Goal: Obtain resource: Download file/media

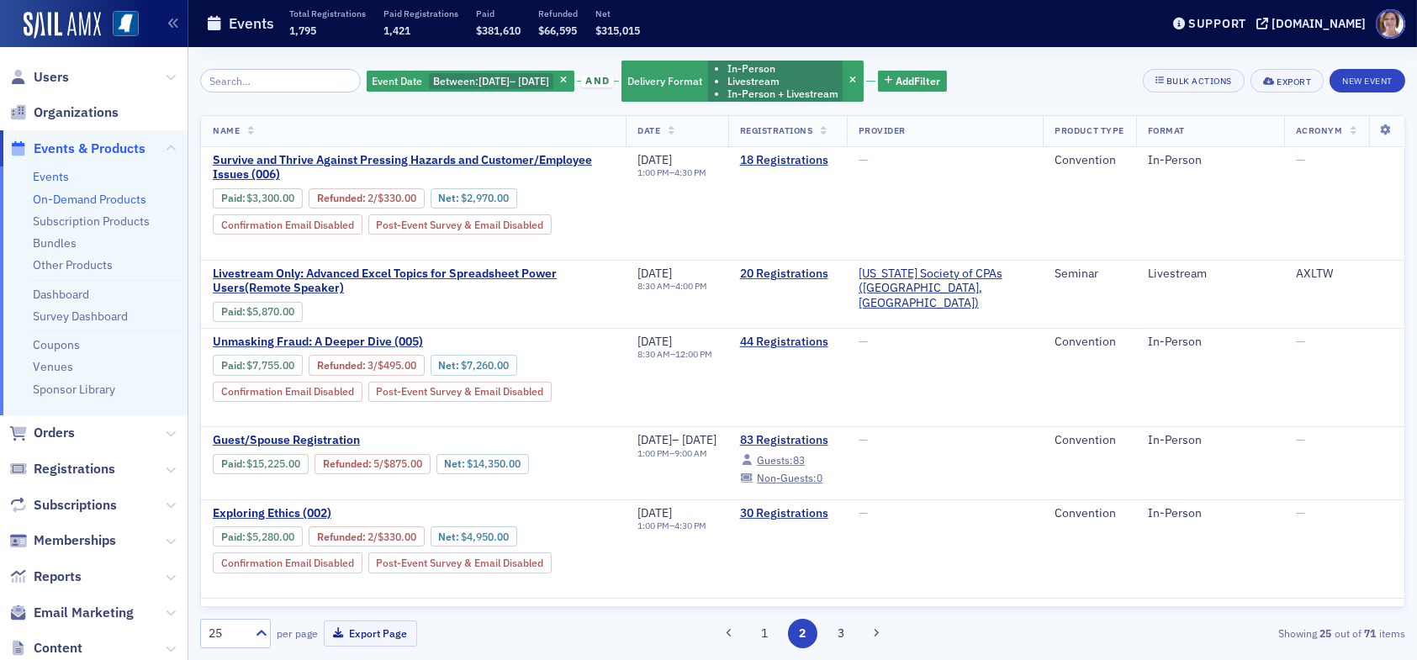
scroll to position [1358, 0]
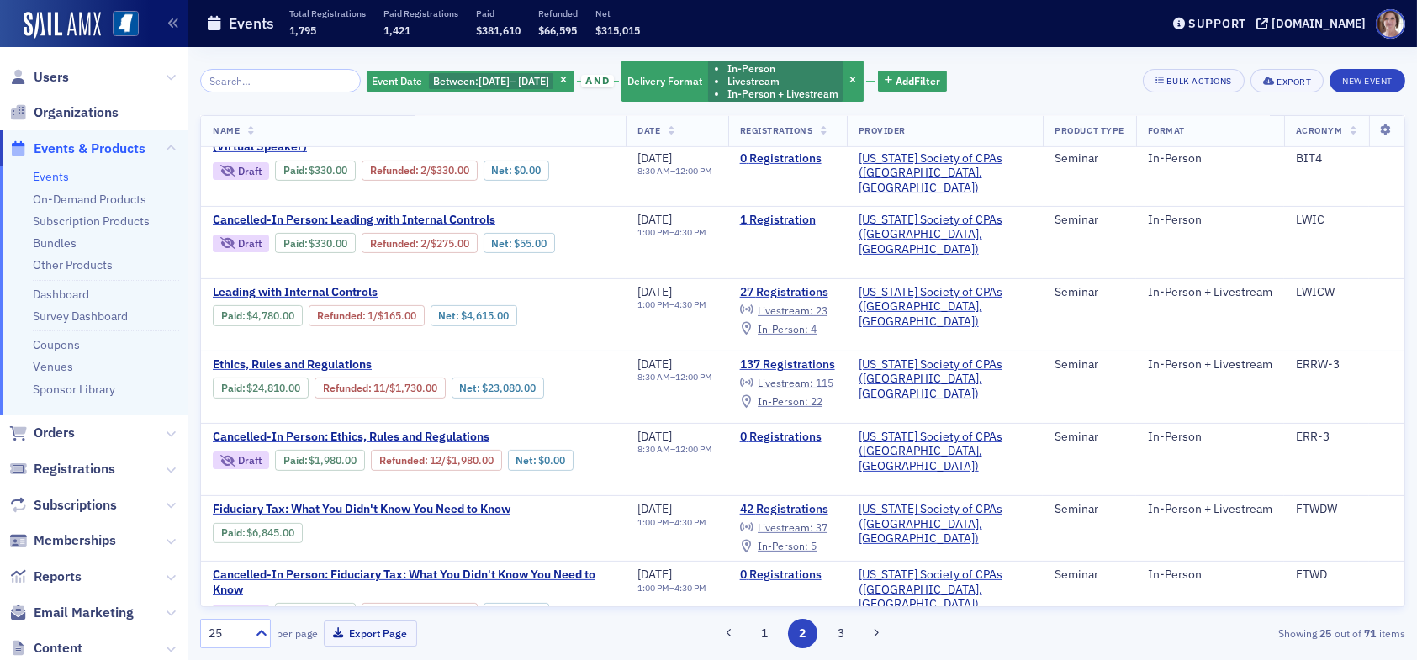
click at [766, 634] on button "1" at bounding box center [763, 633] width 29 height 29
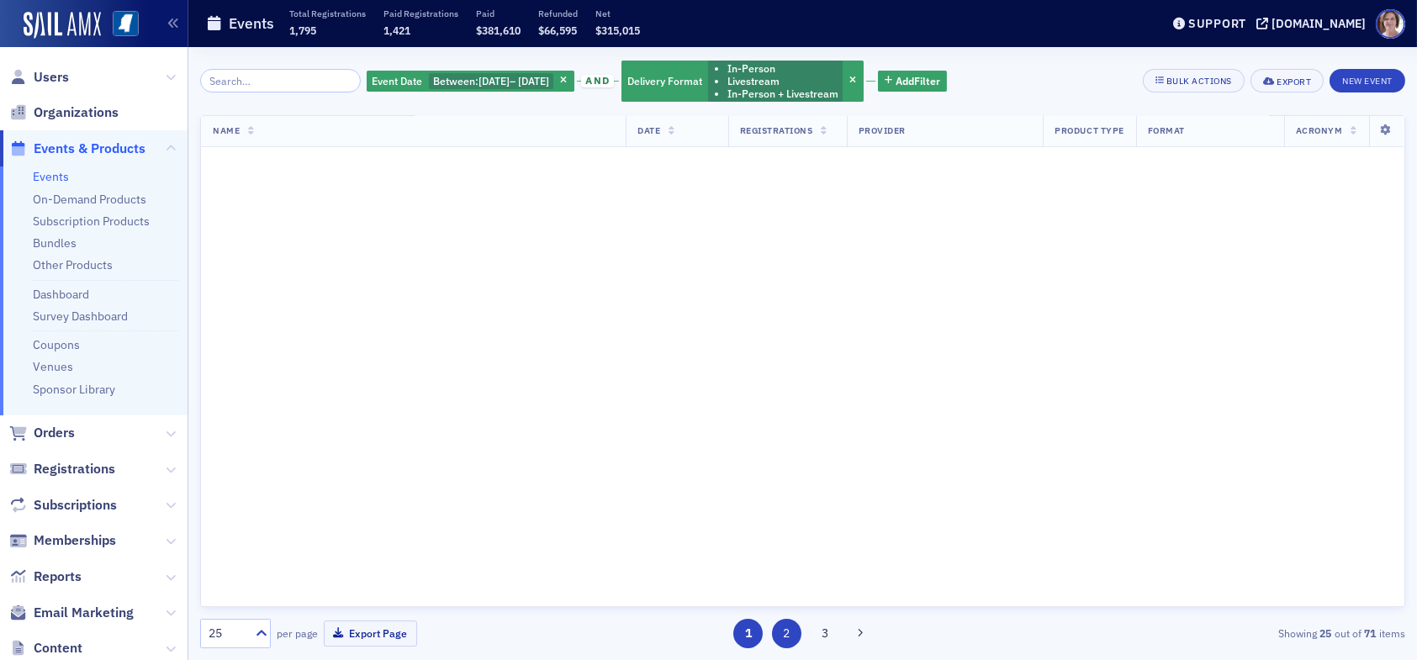
scroll to position [0, 0]
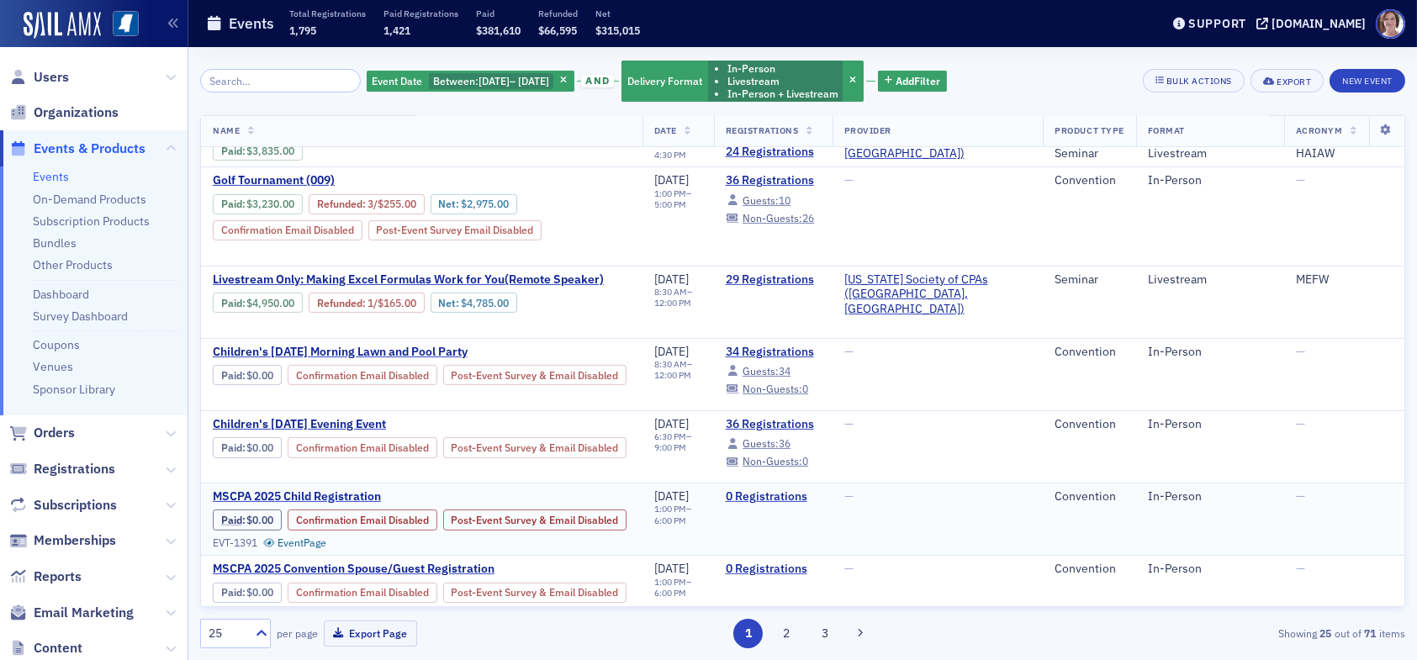
scroll to position [1393, 0]
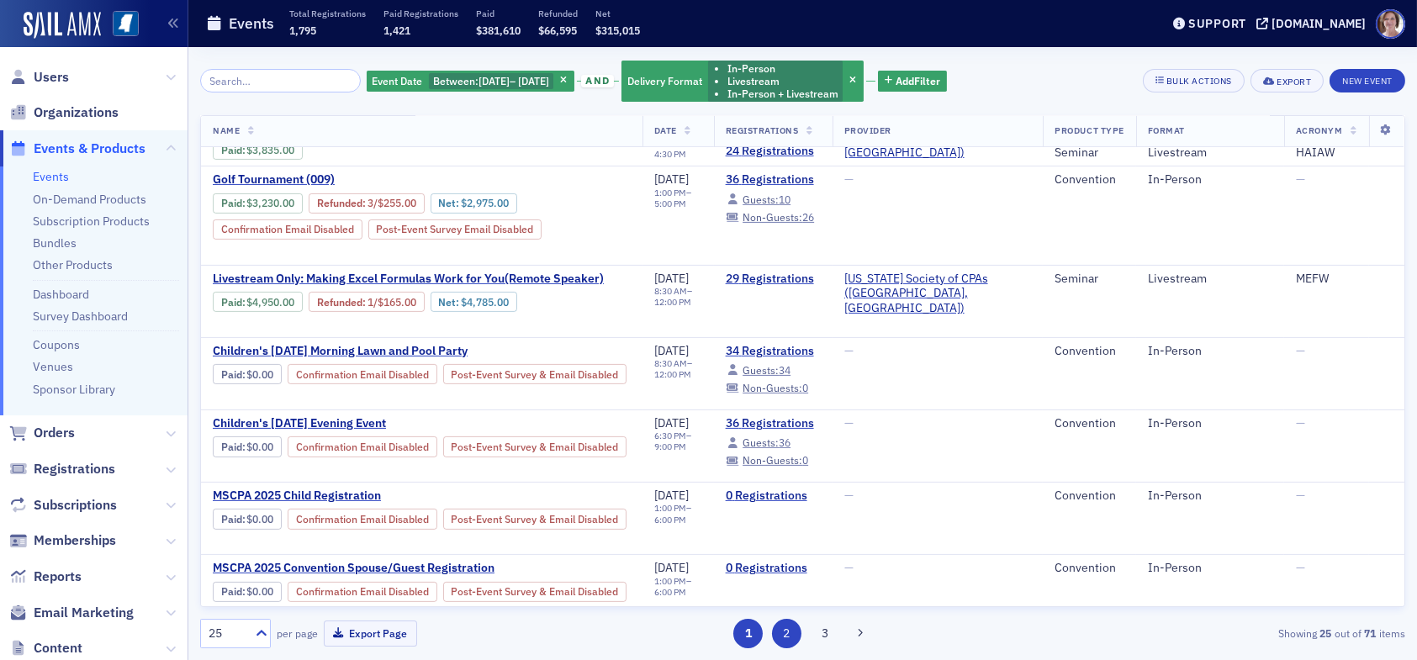
drag, startPoint x: 782, startPoint y: 636, endPoint x: 793, endPoint y: 633, distance: 11.2
click at [783, 636] on button "2" at bounding box center [786, 633] width 29 height 29
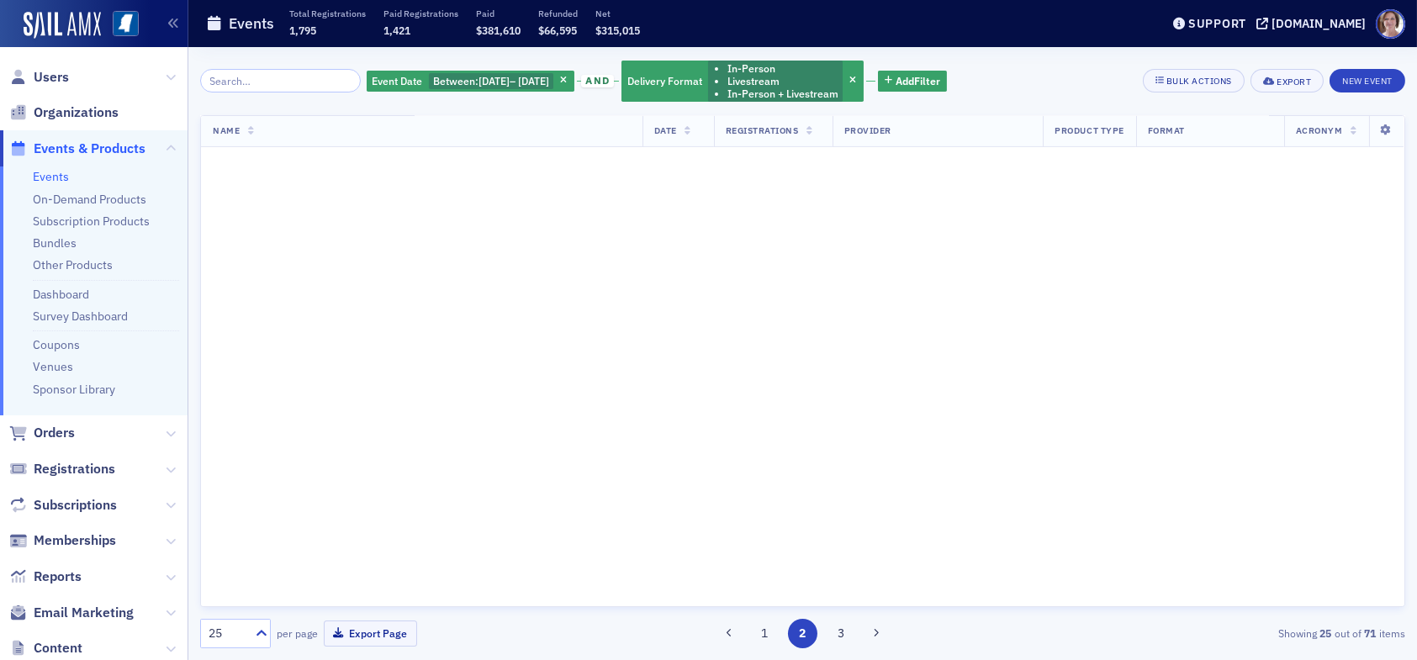
scroll to position [0, 0]
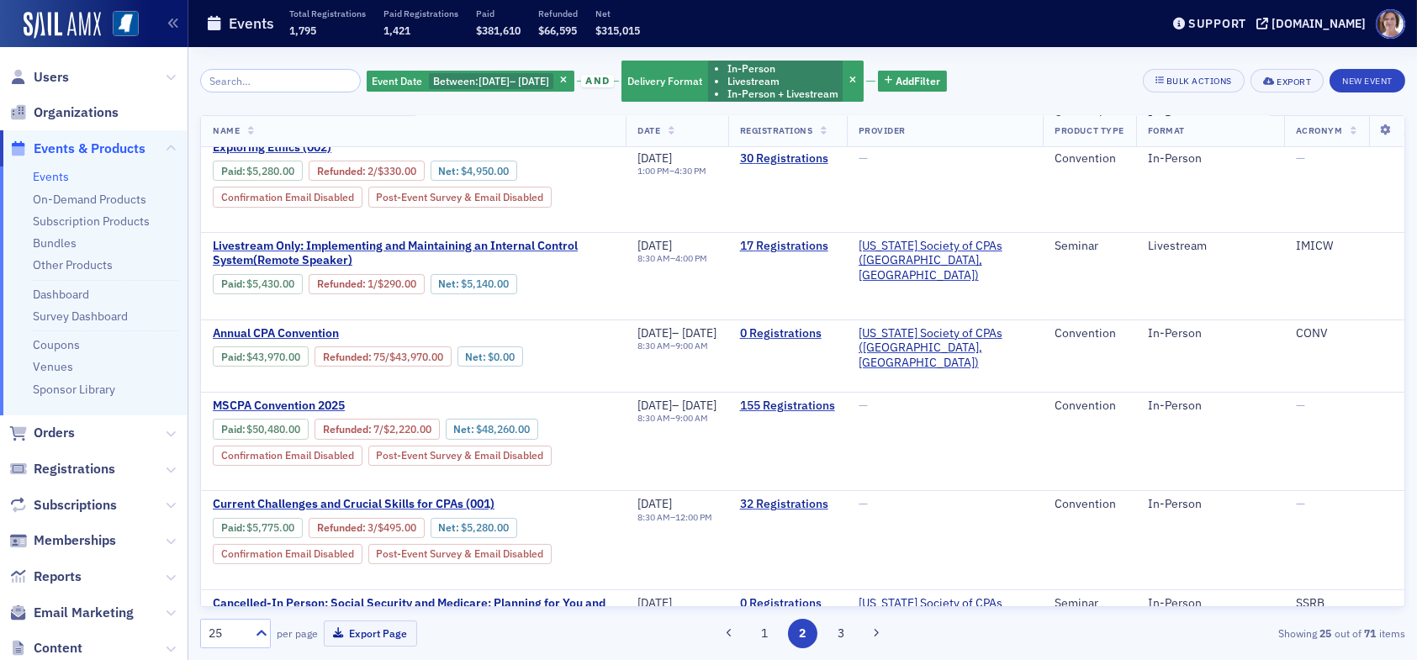
scroll to position [336, 0]
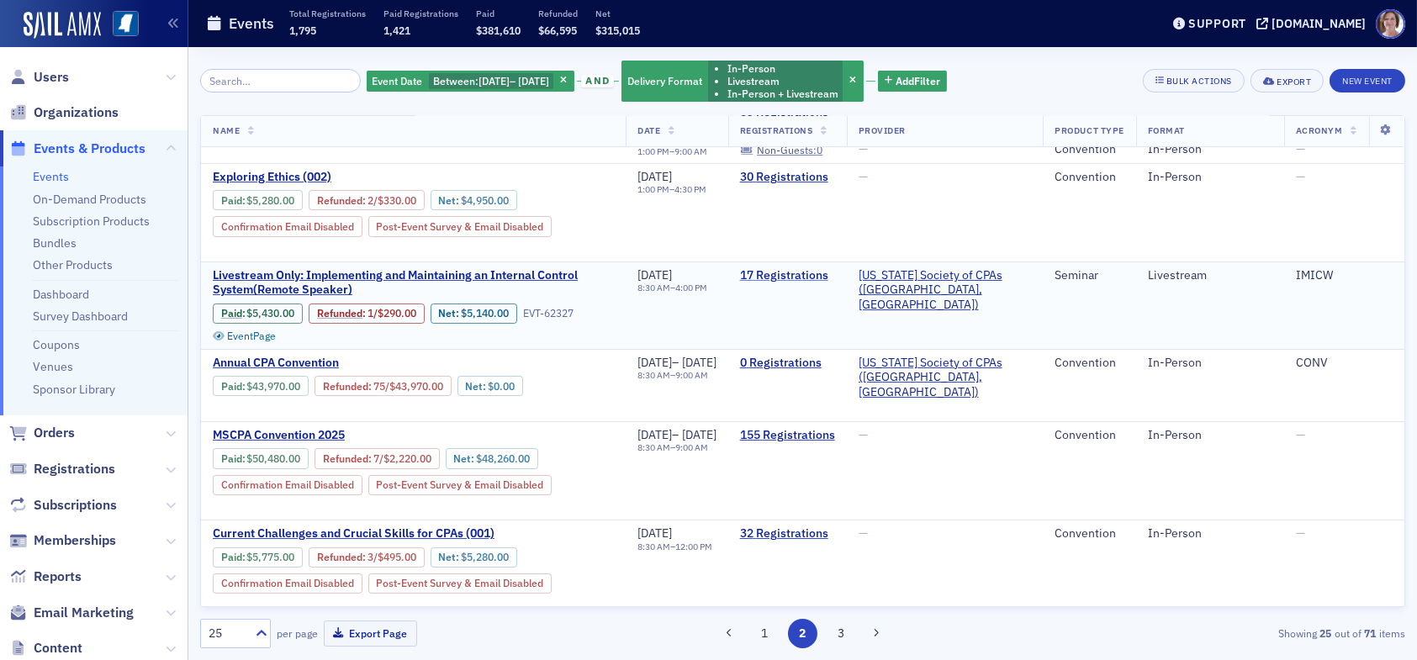
click at [815, 272] on link "17 Registrations" at bounding box center [787, 275] width 95 height 15
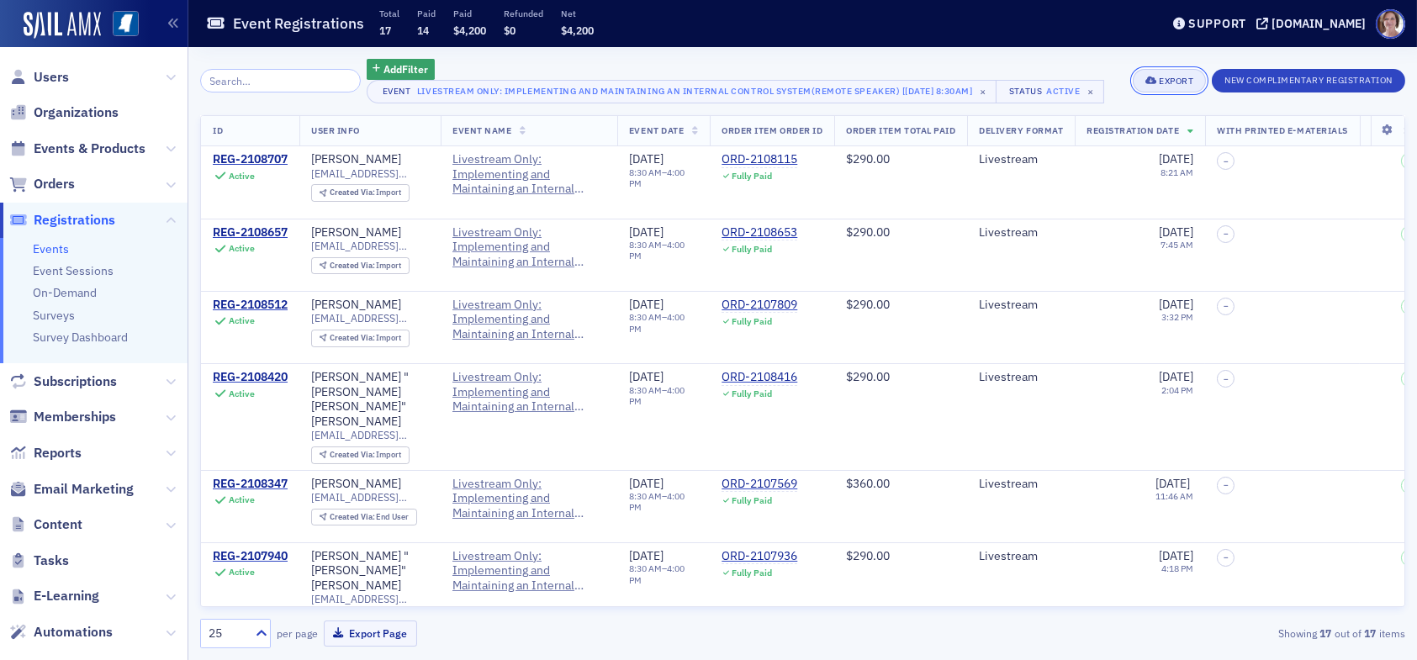
click at [1173, 82] on div "Export" at bounding box center [1175, 81] width 34 height 9
click at [1116, 142] on button "Export All ( 17 Event Registrations )" at bounding box center [1112, 137] width 182 height 27
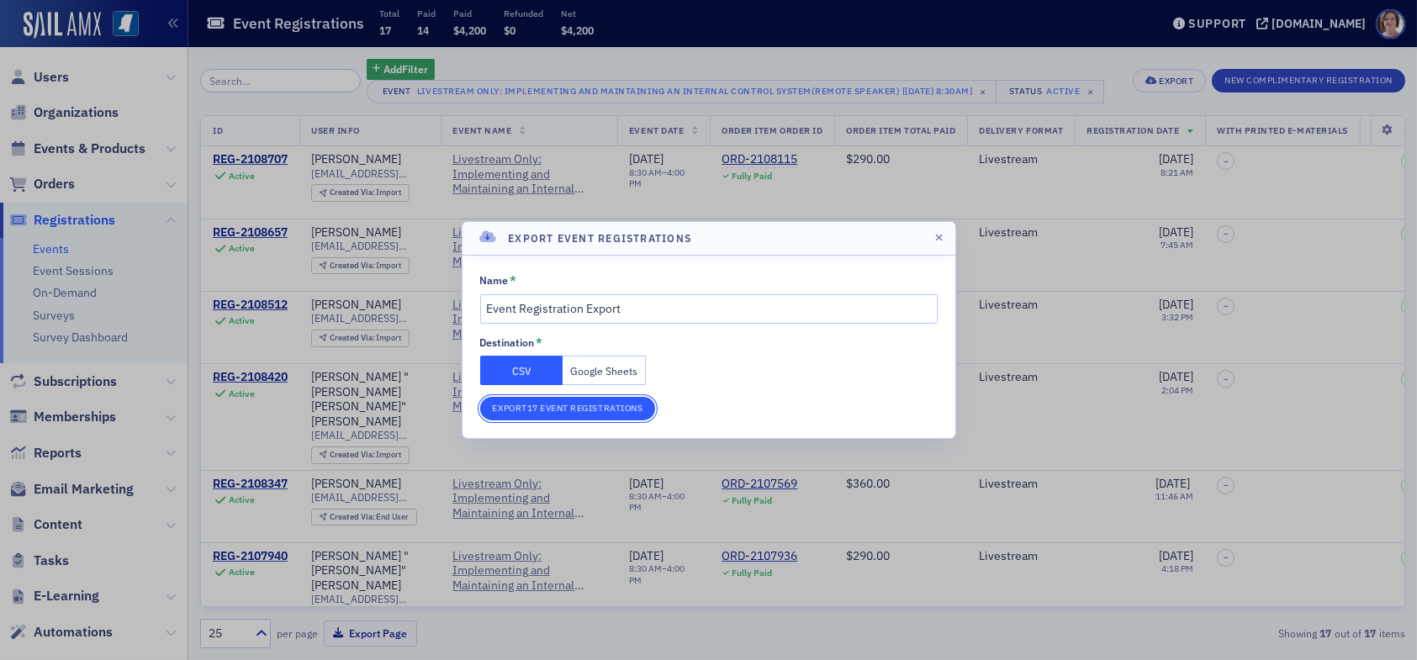
click at [541, 409] on button "Export 17 Event Registrations" at bounding box center [568, 409] width 176 height 24
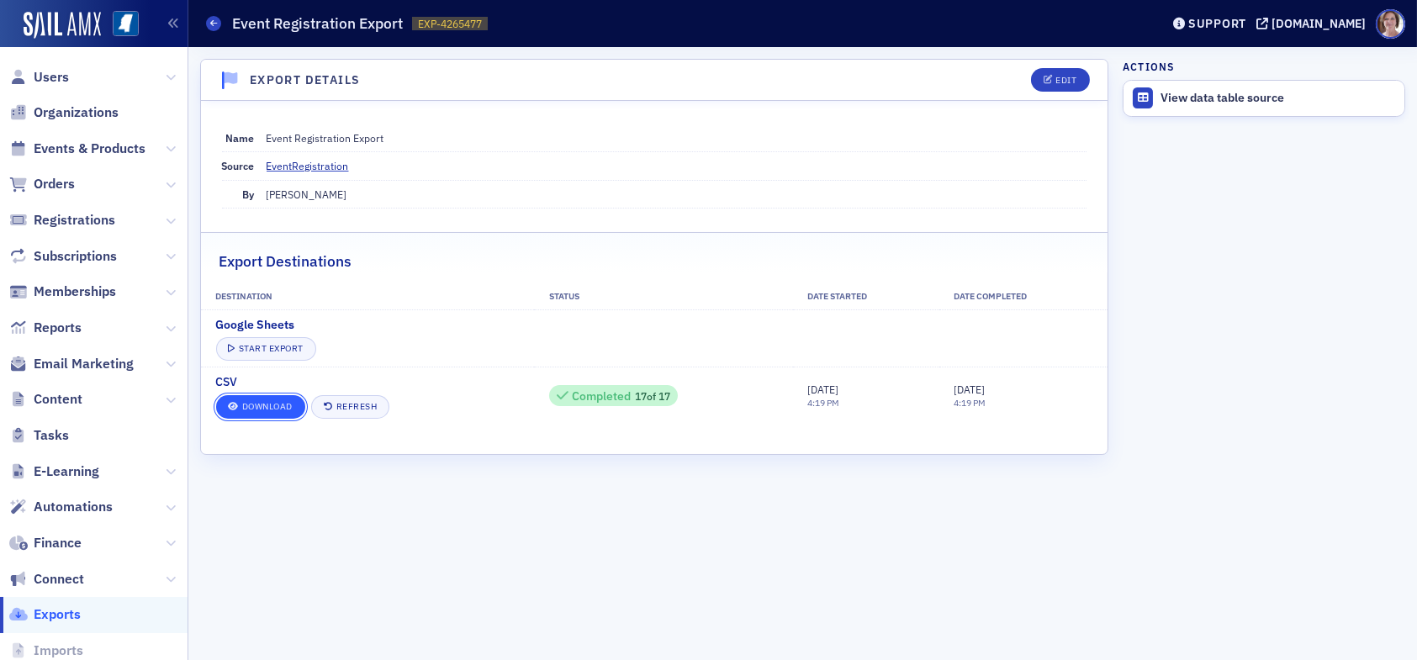
click at [270, 402] on link "Download" at bounding box center [260, 407] width 89 height 24
click at [88, 145] on span "Events & Products" at bounding box center [90, 149] width 112 height 18
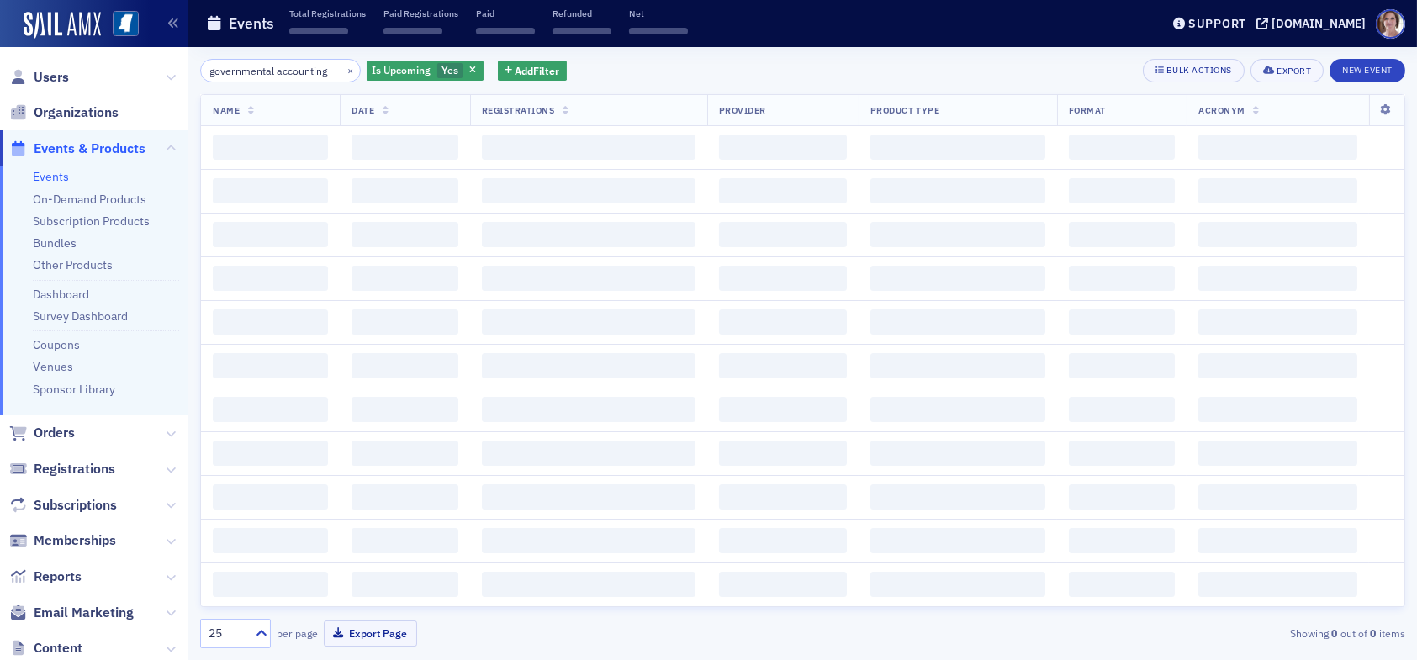
scroll to position [0, 2]
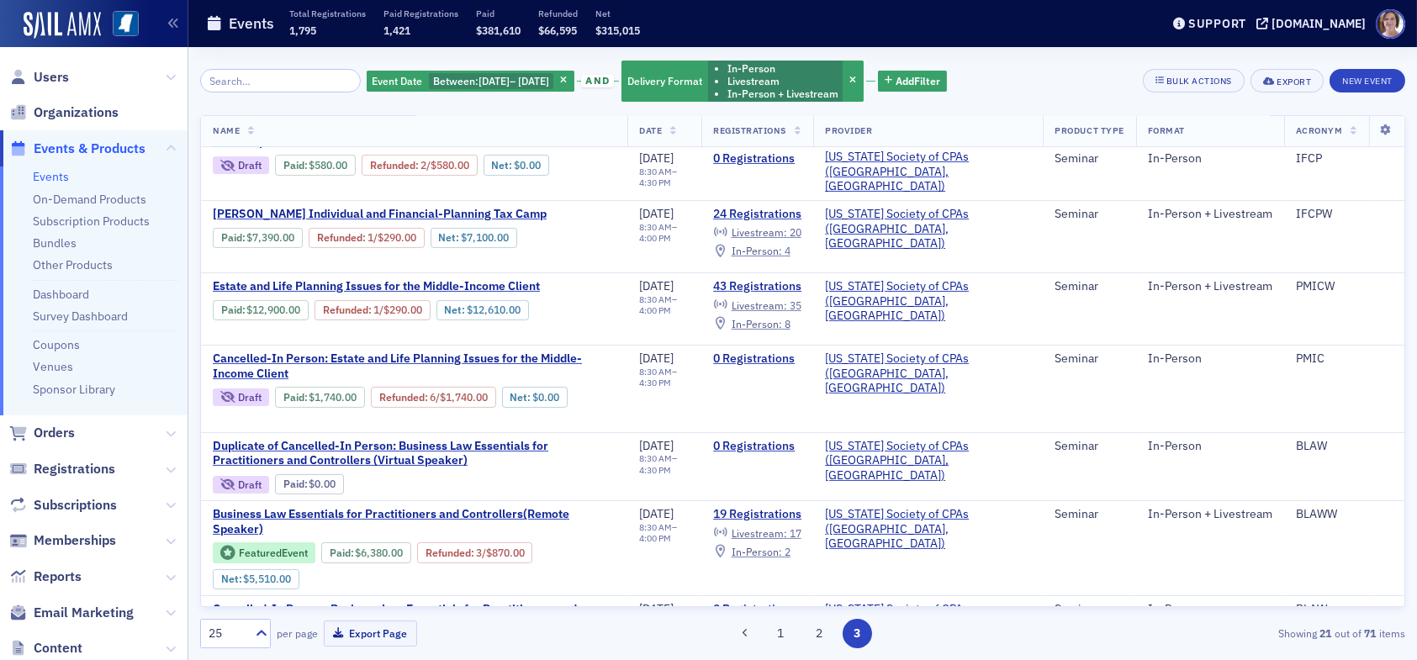
scroll to position [1069, 0]
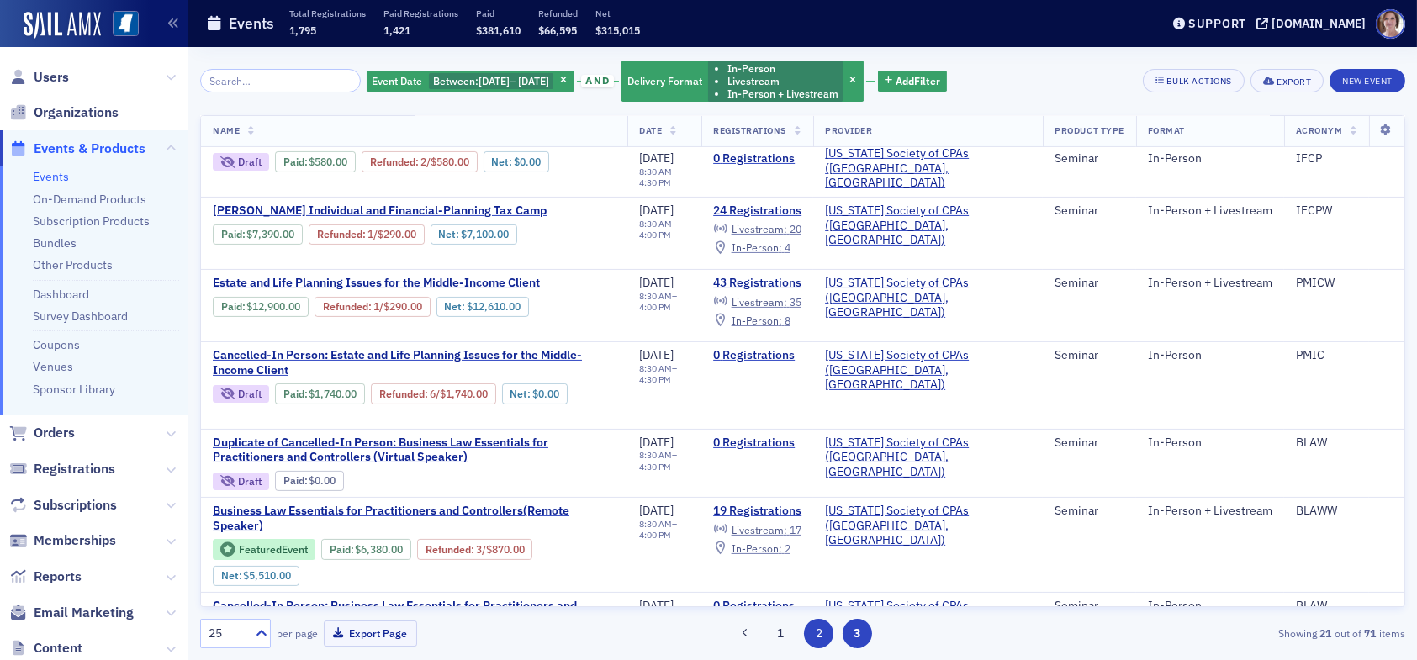
click at [816, 633] on button "2" at bounding box center [818, 633] width 29 height 29
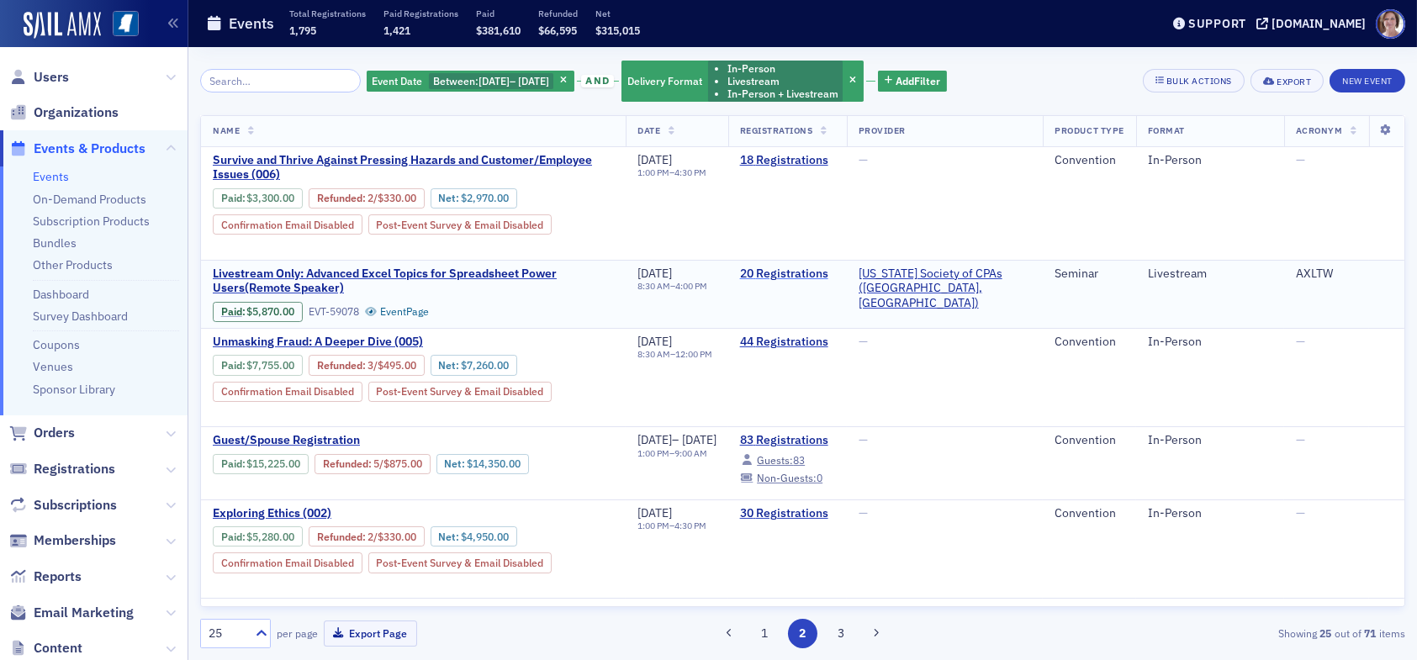
click at [805, 270] on link "20 Registrations" at bounding box center [787, 274] width 95 height 15
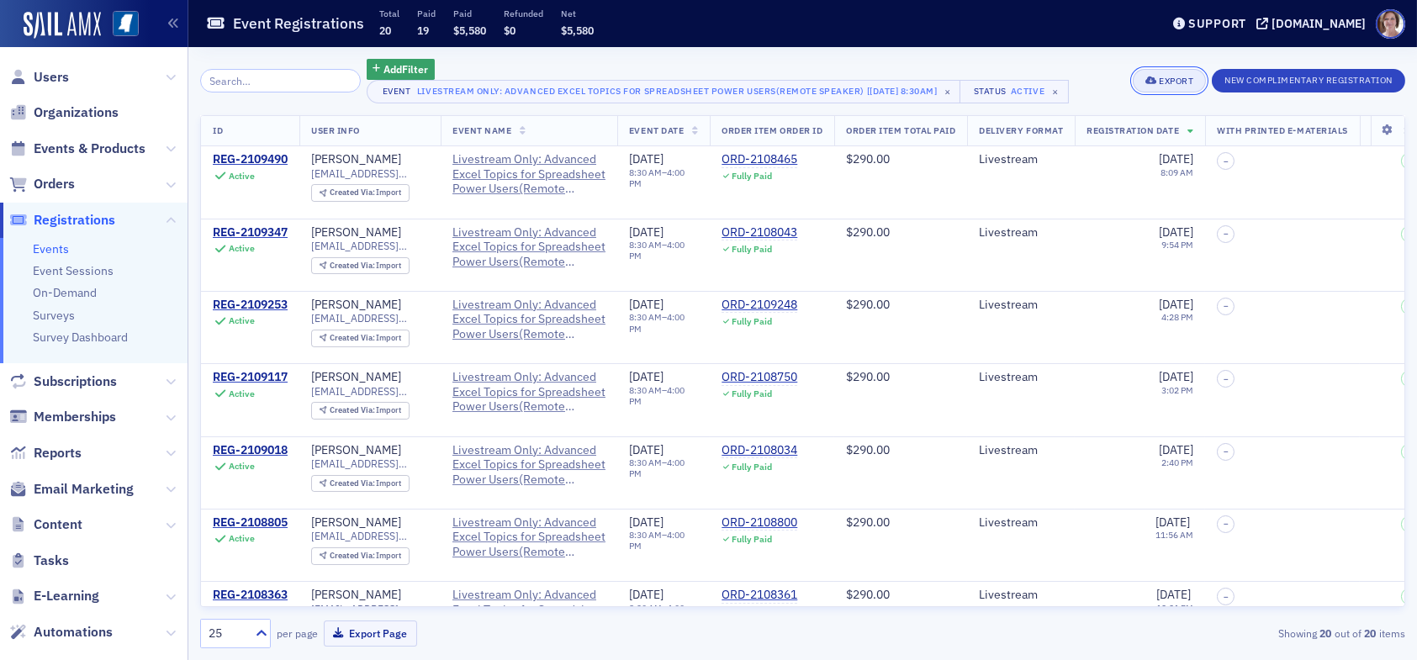
click at [1181, 81] on div "Export" at bounding box center [1175, 81] width 34 height 9
click at [1126, 139] on button "Export All ( 20 Event Registrations )" at bounding box center [1112, 137] width 182 height 27
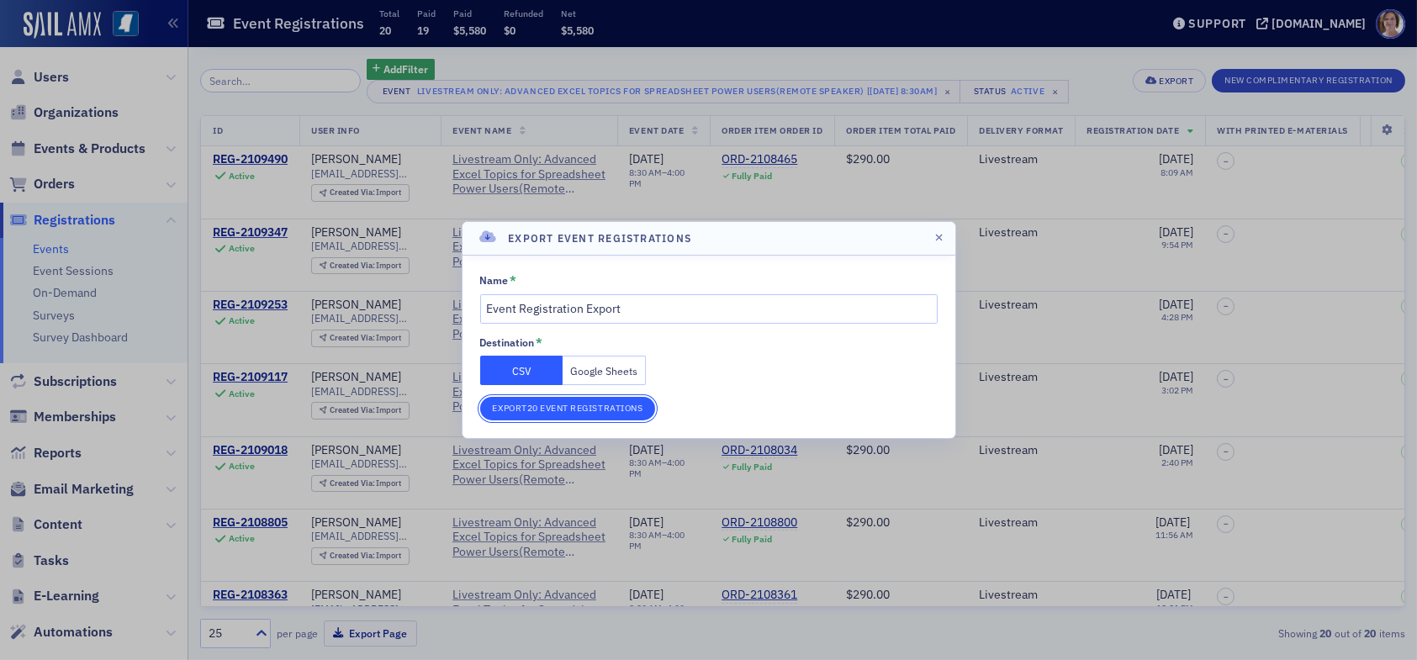
click at [585, 405] on button "Export 20 Event Registrations" at bounding box center [568, 409] width 176 height 24
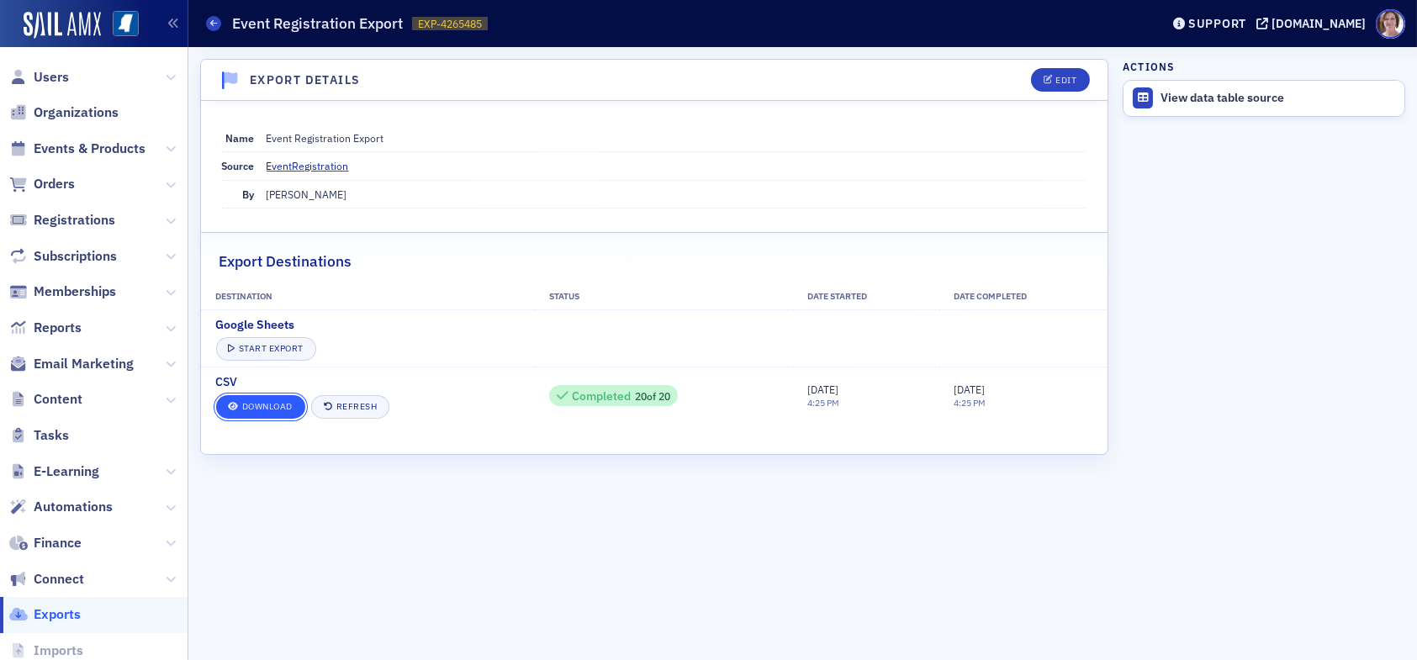
click at [261, 403] on link "Download" at bounding box center [260, 407] width 89 height 24
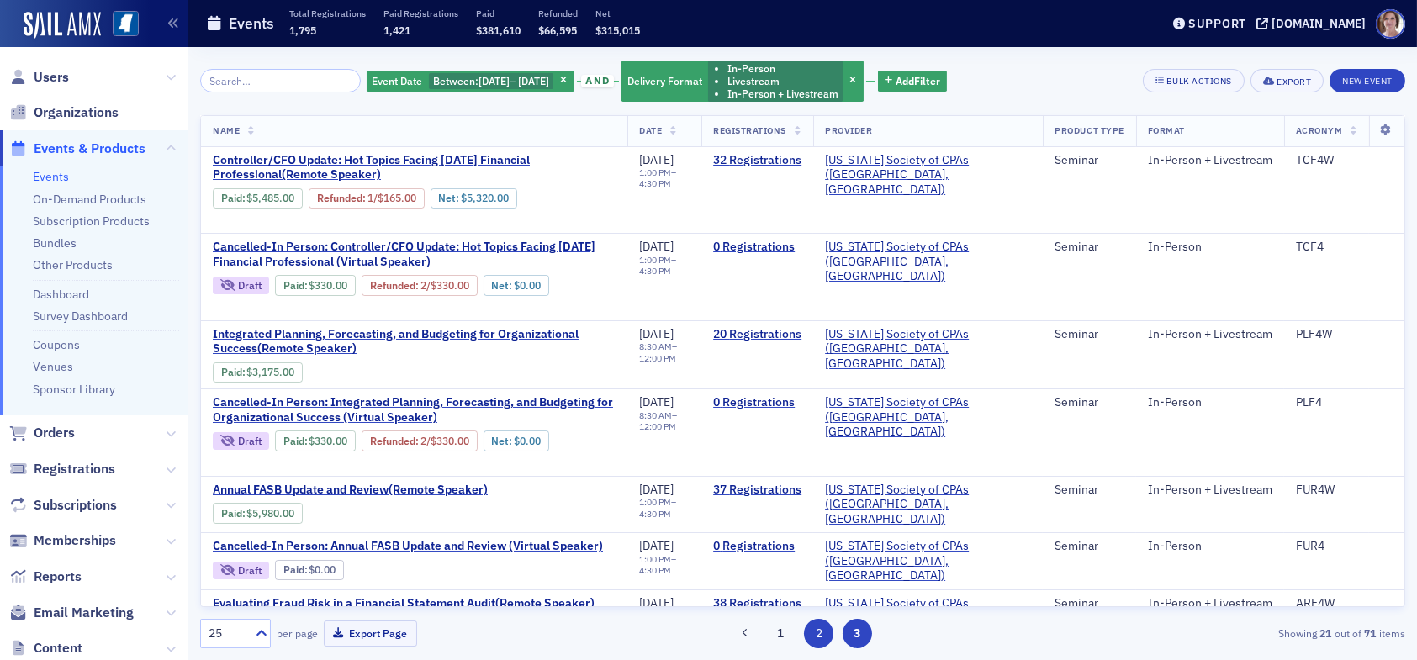
click at [818, 634] on button "2" at bounding box center [818, 633] width 29 height 29
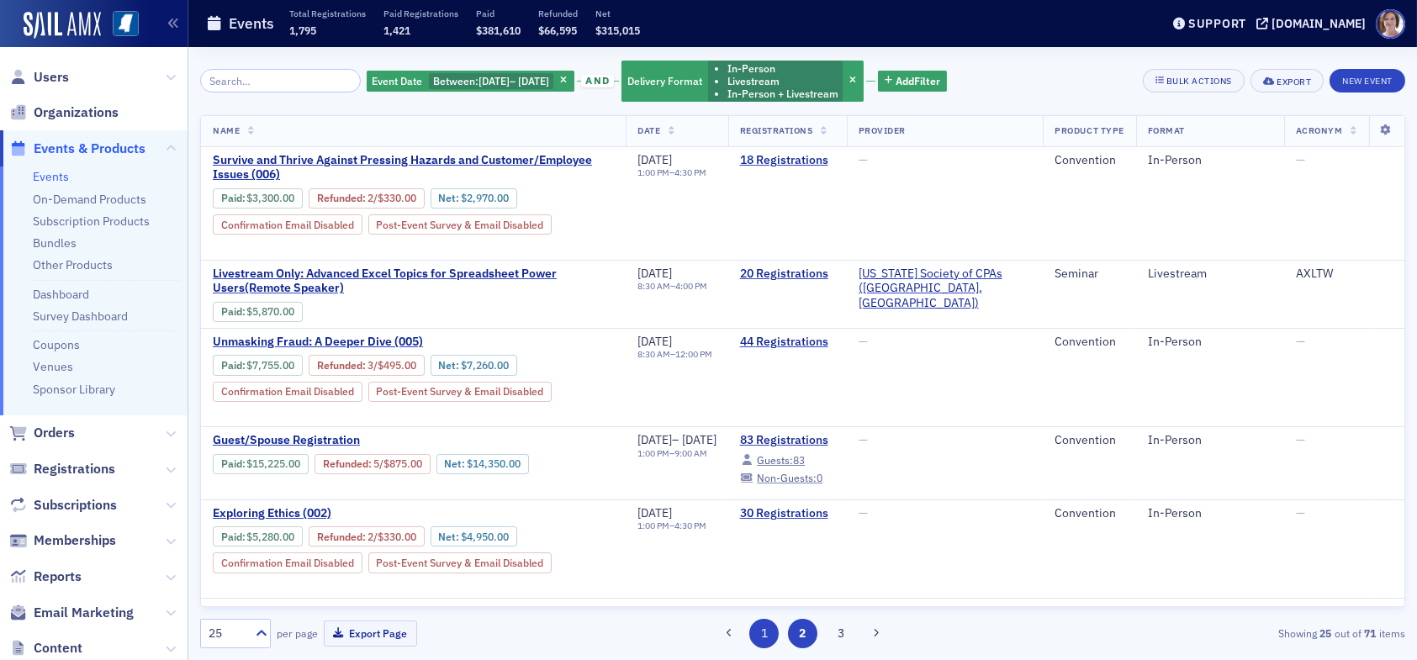
click at [763, 635] on button "1" at bounding box center [763, 633] width 29 height 29
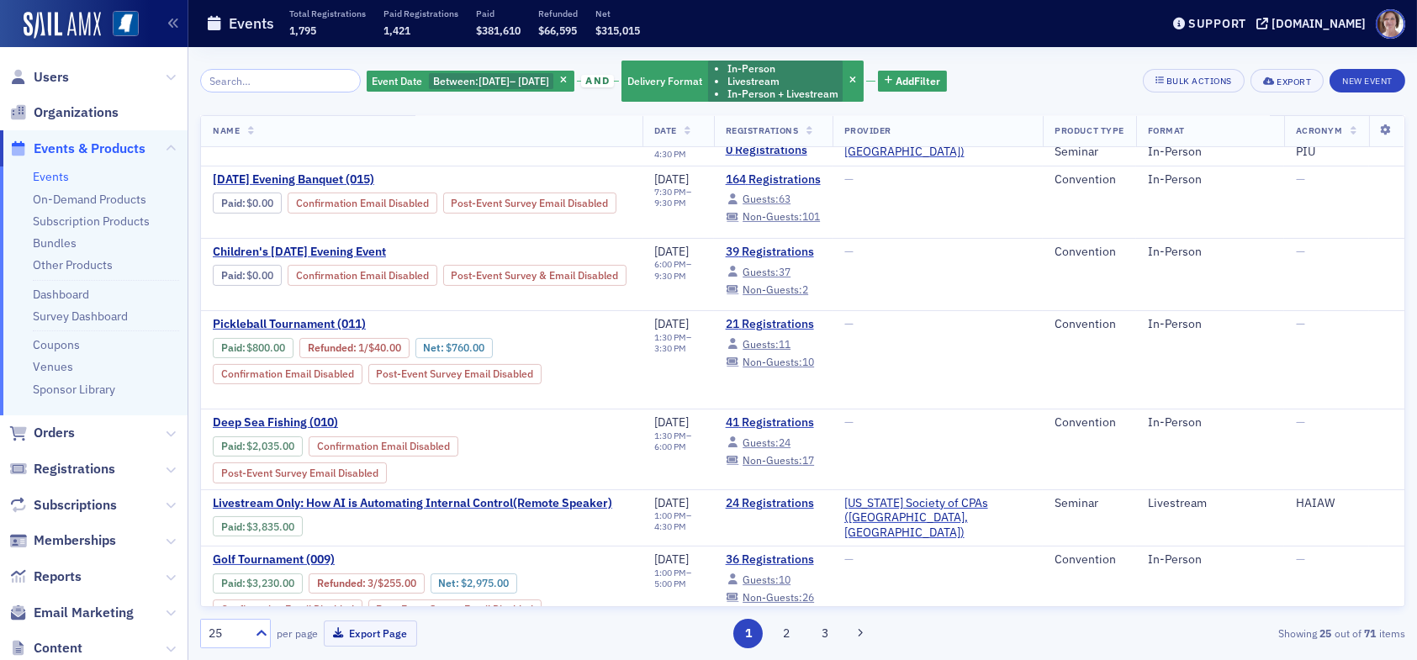
scroll to position [1393, 0]
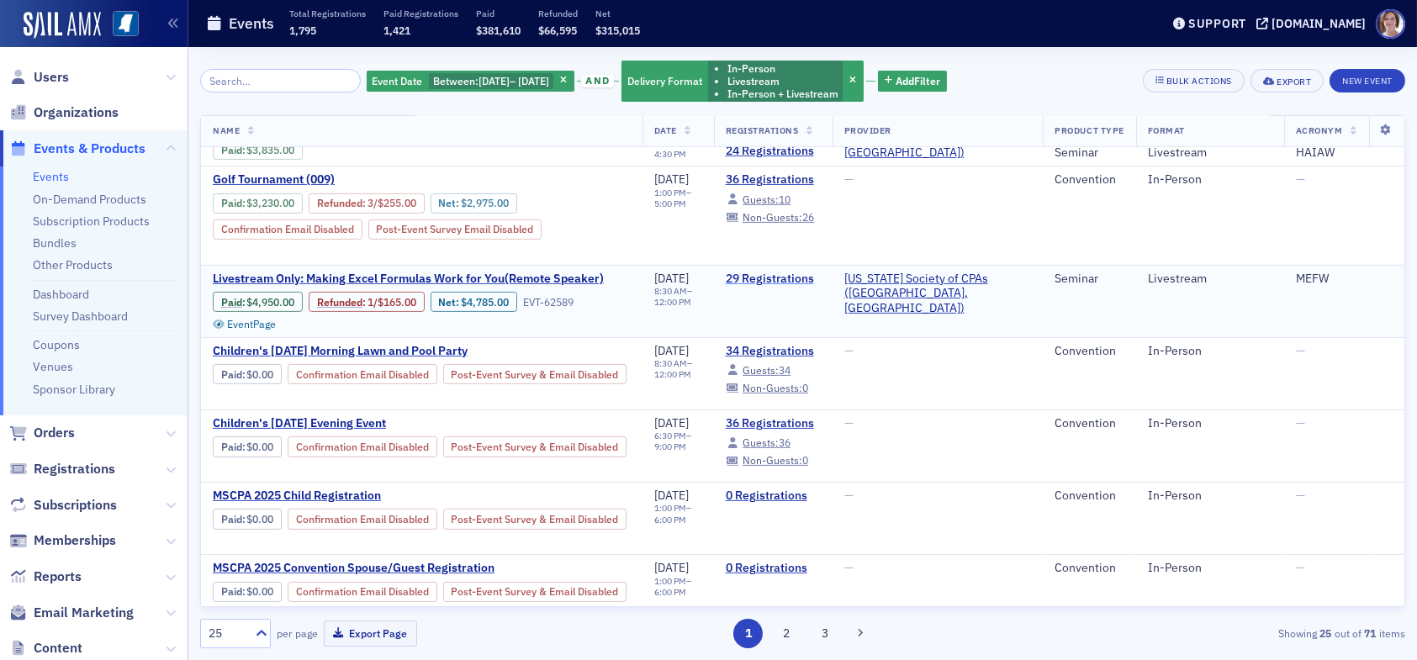
click at [800, 272] on link "29 Registrations" at bounding box center [773, 279] width 95 height 15
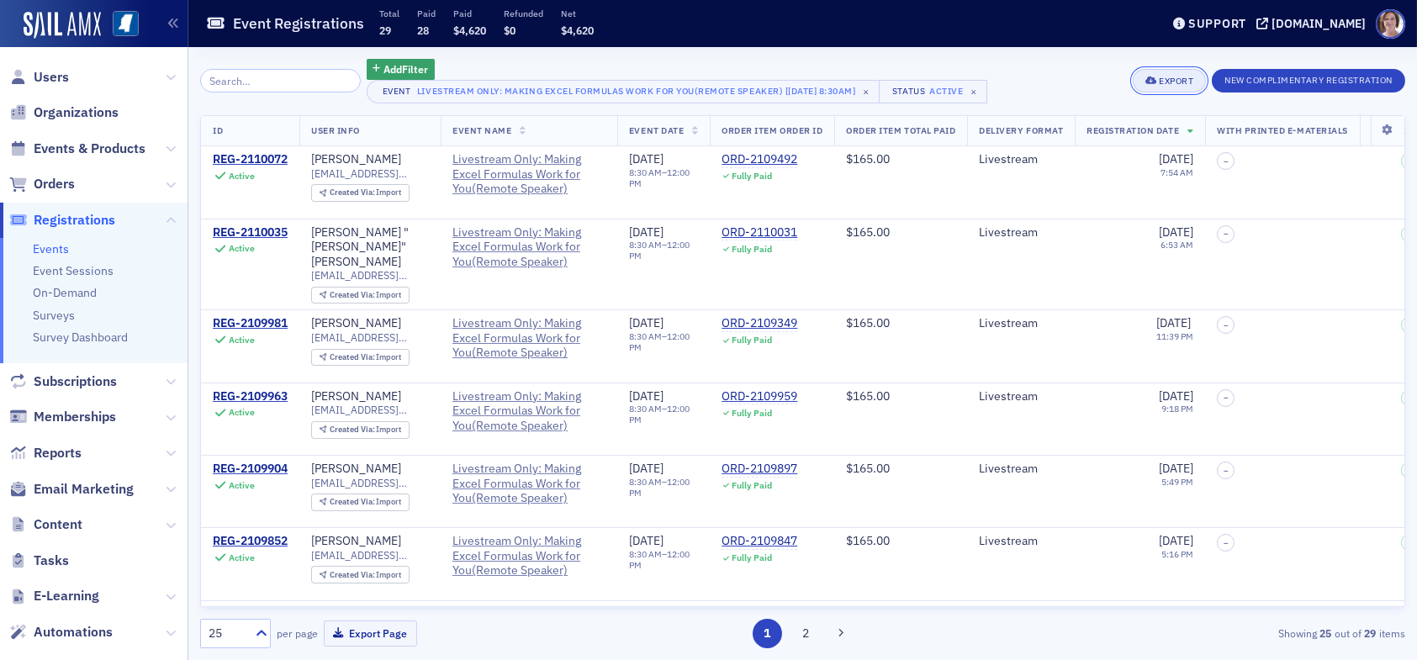
click at [1158, 80] on div "Export" at bounding box center [1175, 81] width 34 height 9
click at [1081, 142] on button "Export All ( 29 Event Registrations )" at bounding box center [1112, 137] width 182 height 27
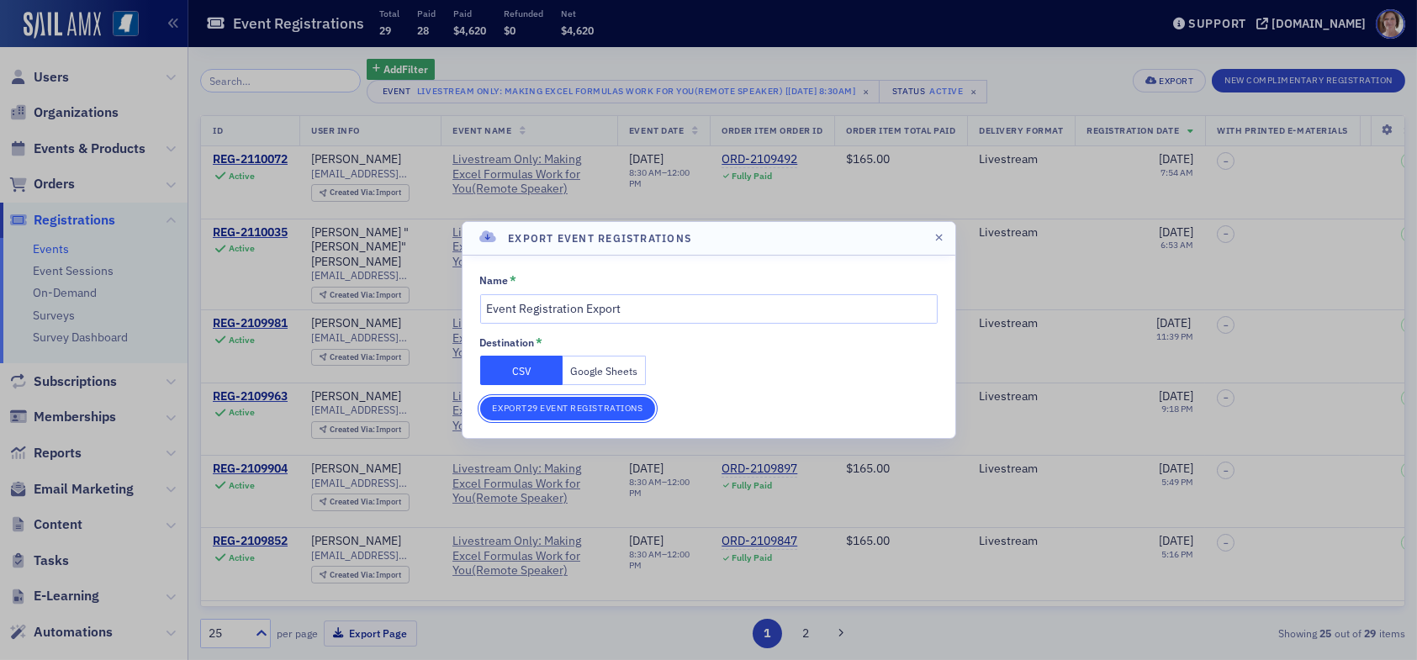
click at [604, 407] on button "Export 29 Event Registrations" at bounding box center [568, 409] width 176 height 24
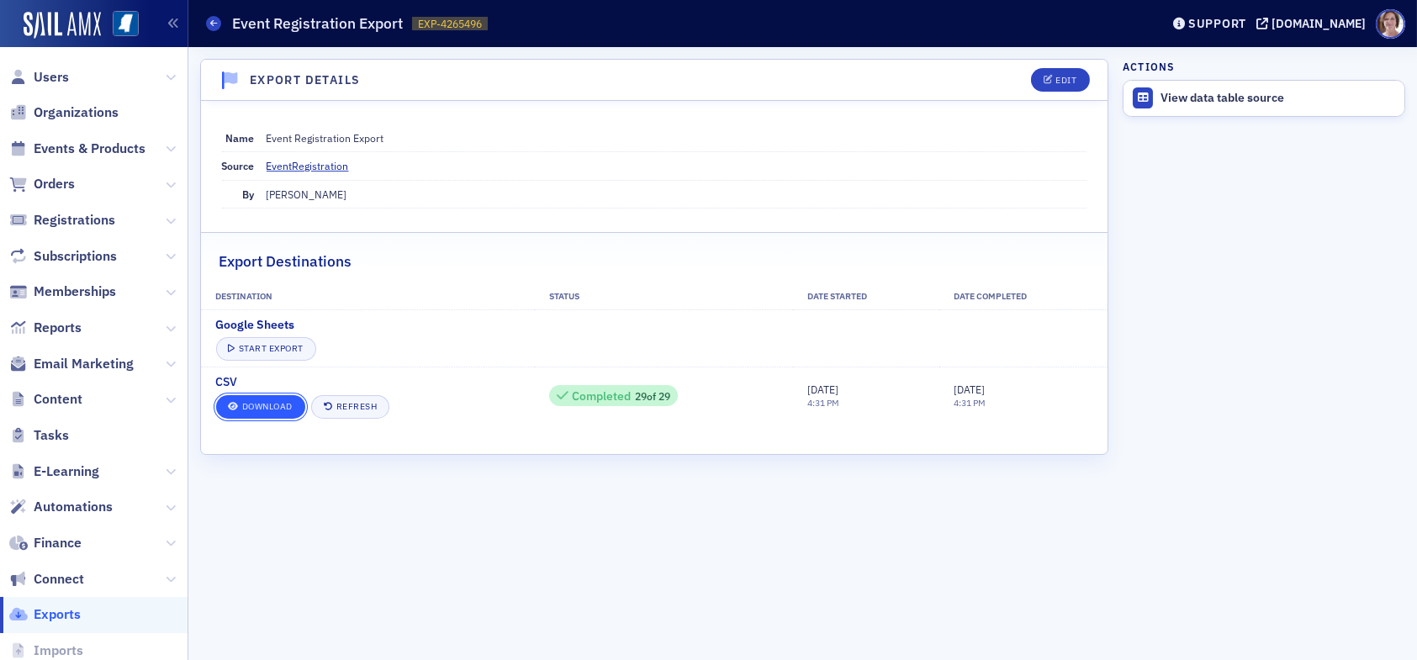
click at [251, 407] on link "Download" at bounding box center [260, 407] width 89 height 24
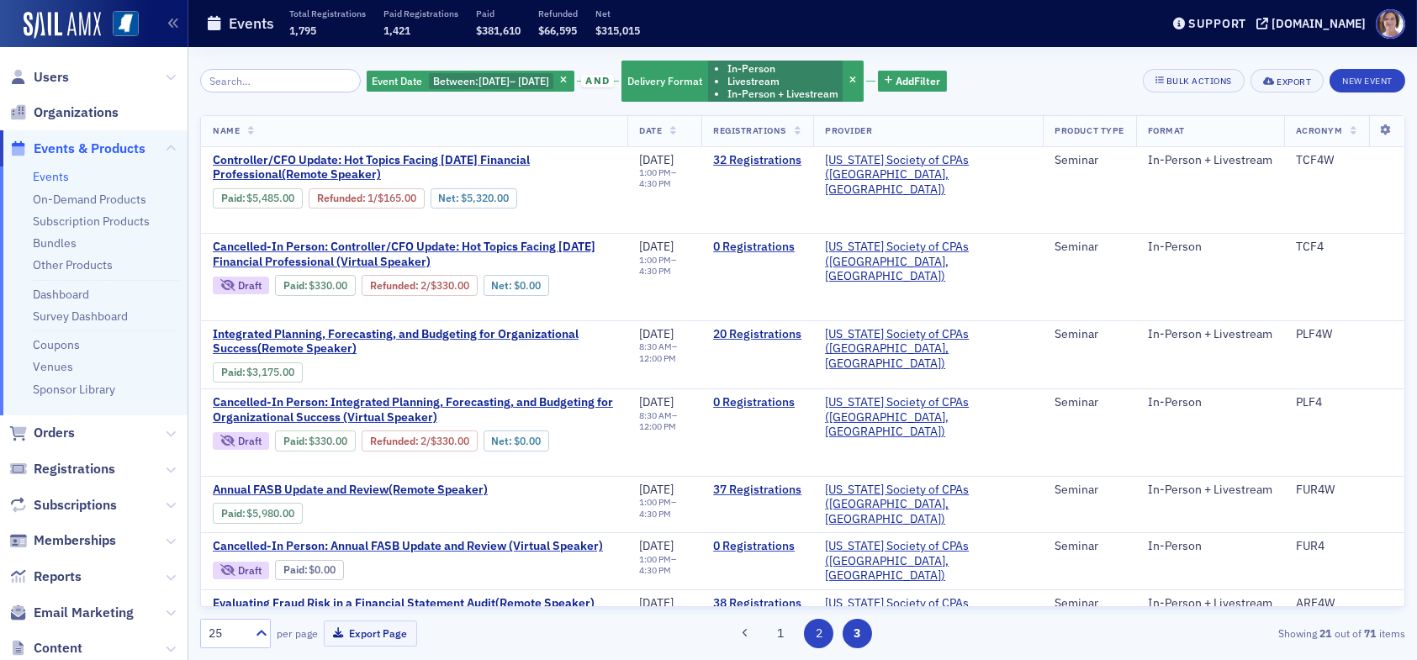
click at [810, 632] on button "2" at bounding box center [818, 633] width 29 height 29
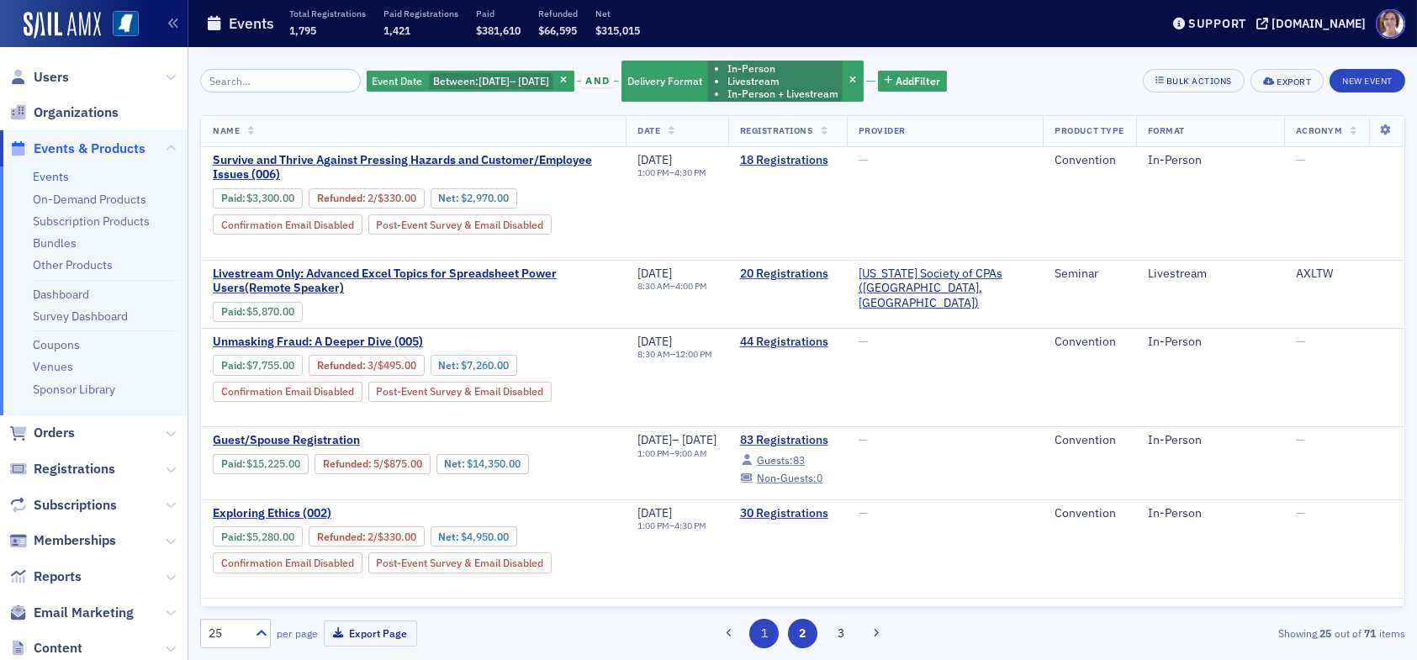
click at [763, 631] on button "1" at bounding box center [763, 633] width 29 height 29
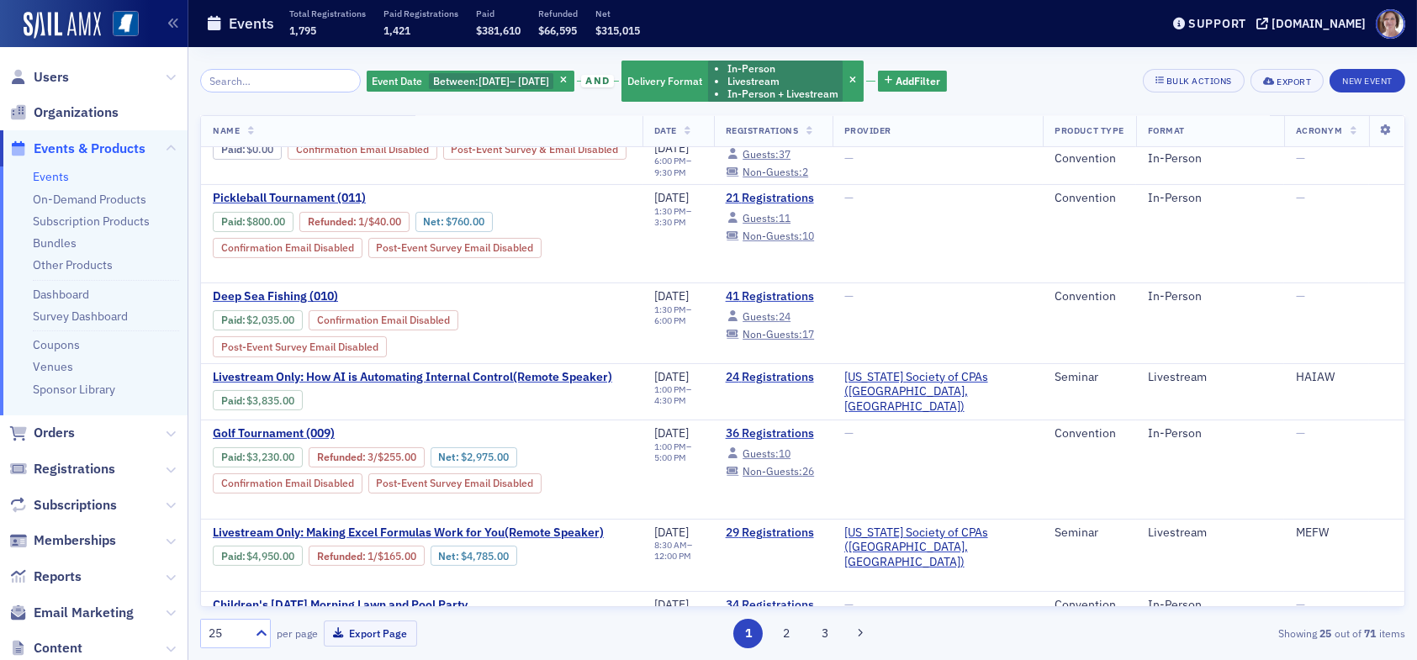
scroll to position [1057, 0]
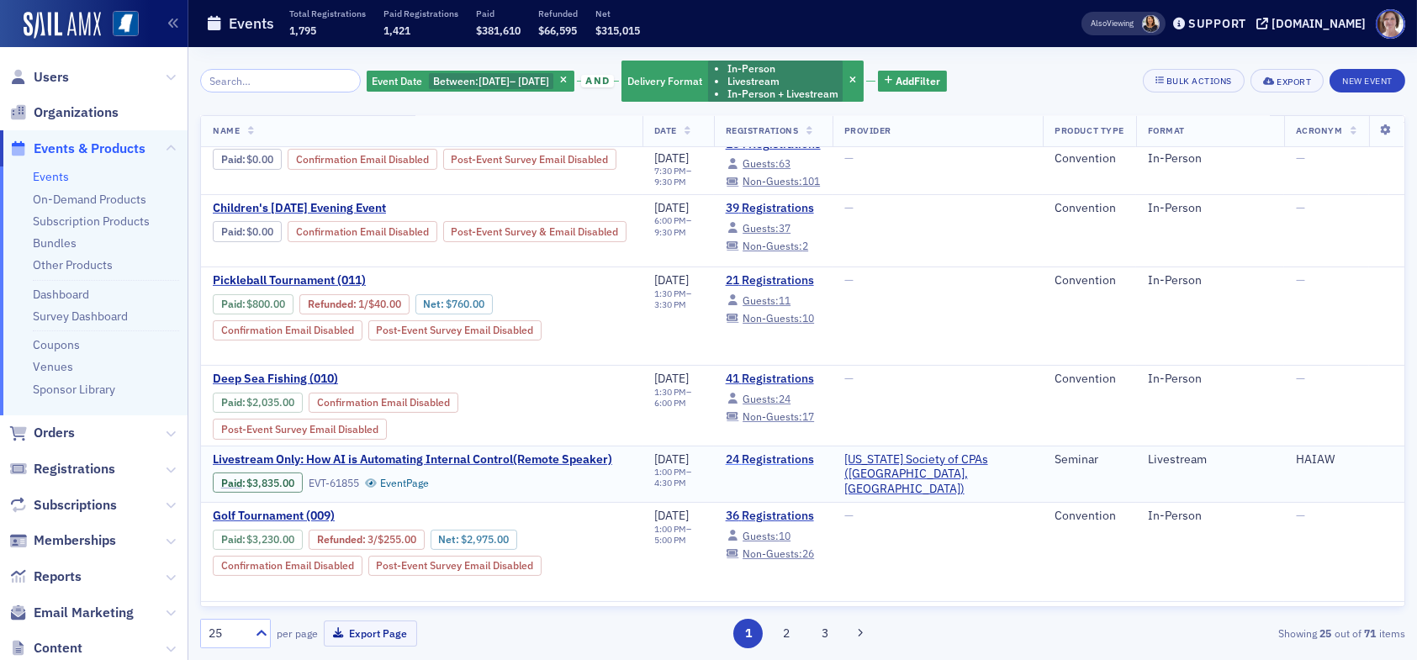
click at [821, 452] on link "24 Registrations" at bounding box center [773, 459] width 95 height 15
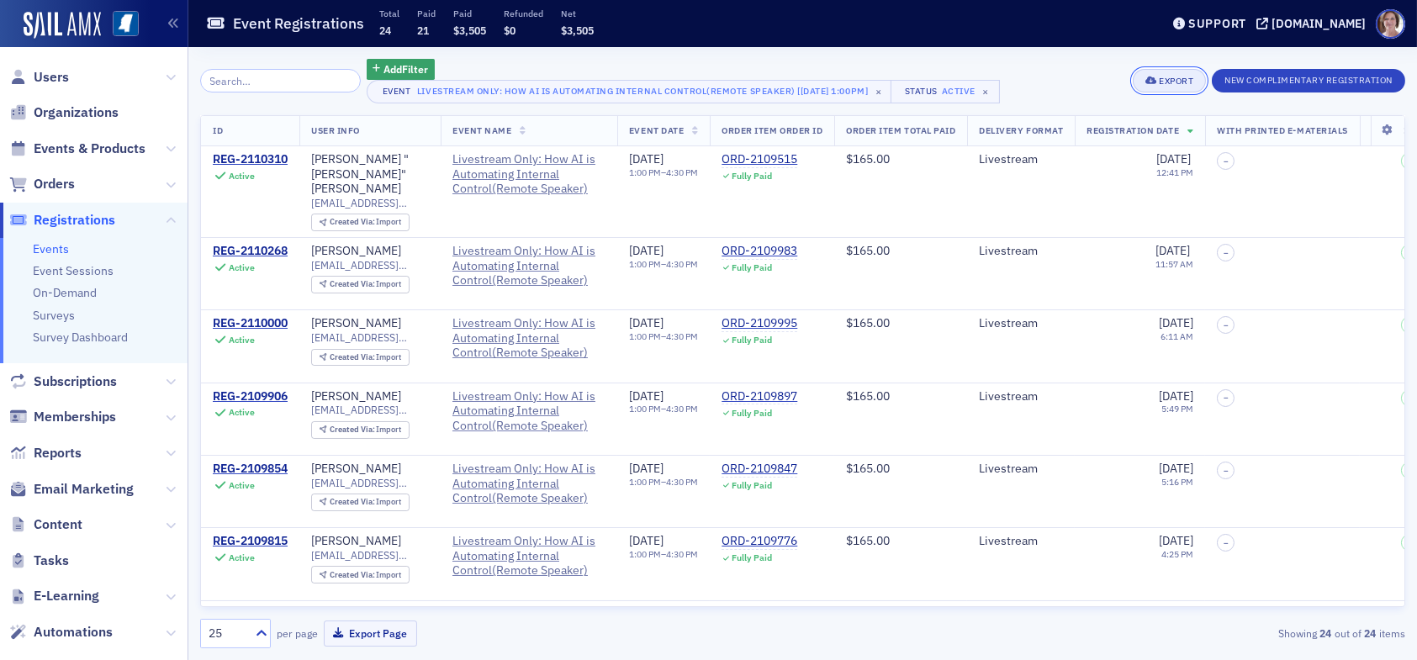
click at [1180, 77] on div "Export" at bounding box center [1175, 81] width 34 height 9
click at [1102, 141] on button "Export All ( 24 Event Registrations )" at bounding box center [1112, 137] width 182 height 27
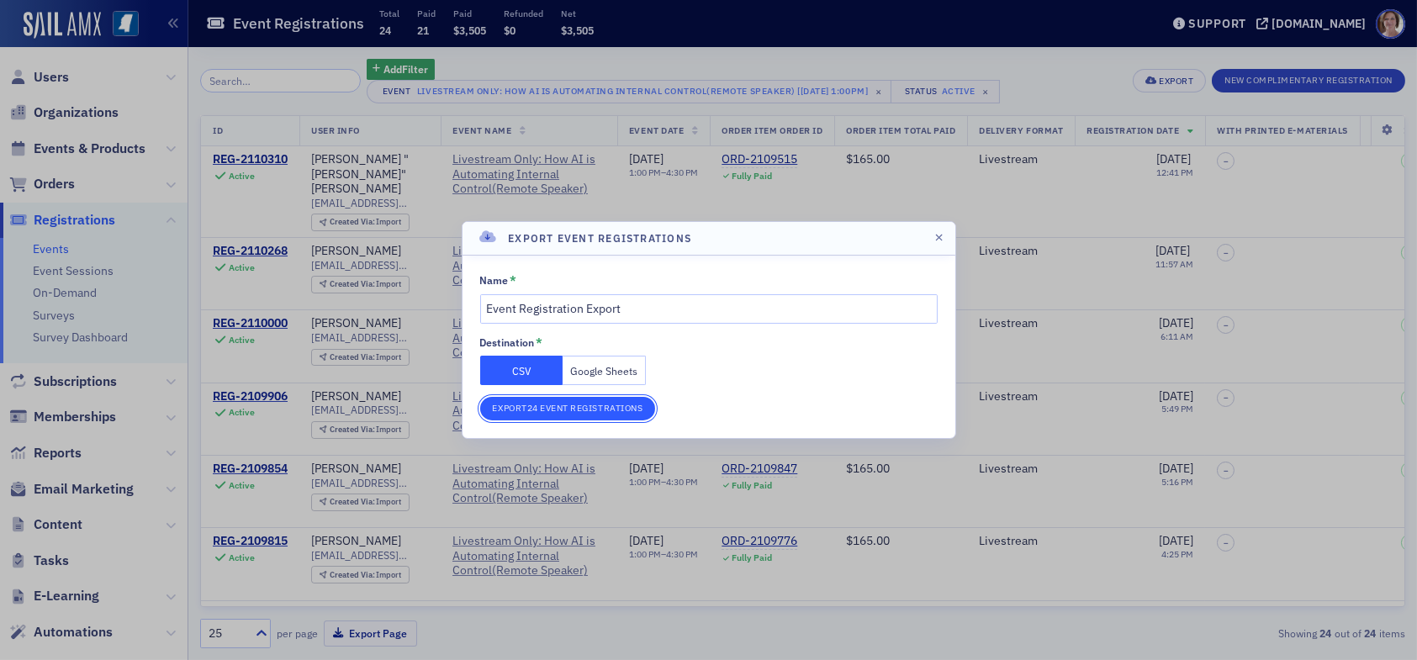
click at [570, 409] on button "Export 24 Event Registrations" at bounding box center [568, 409] width 176 height 24
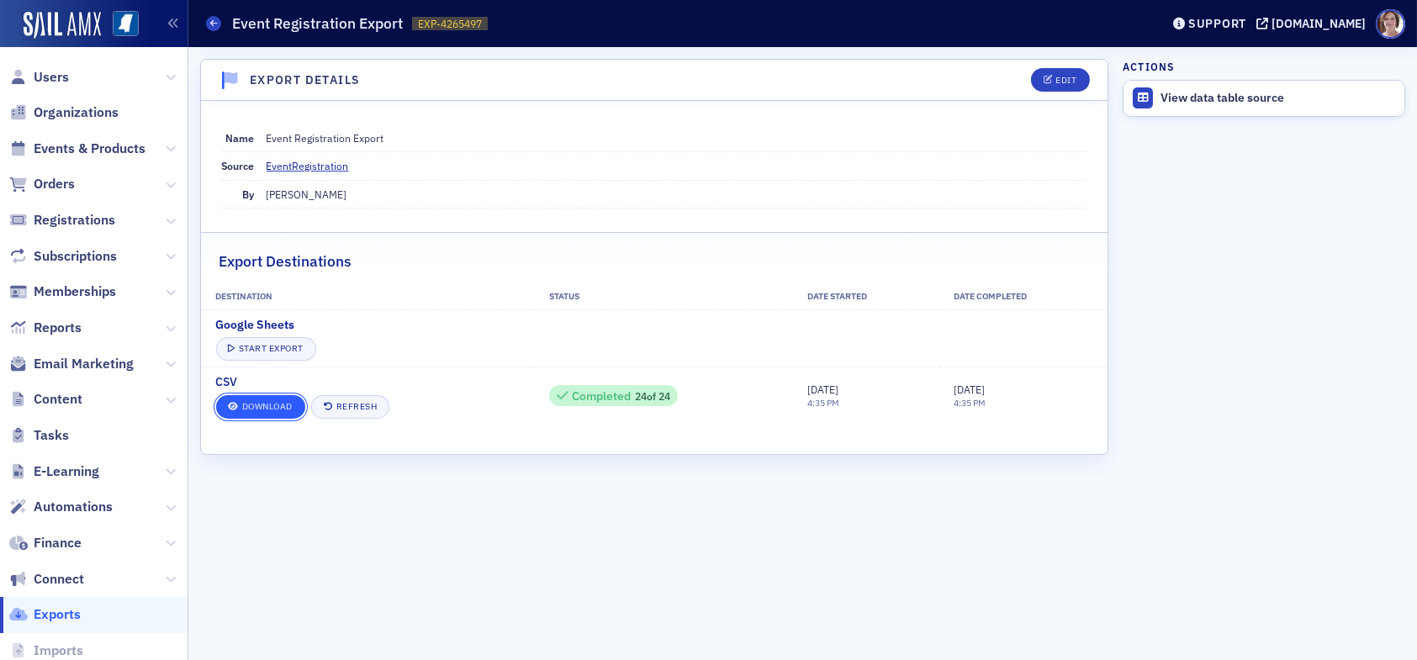
click at [248, 401] on link "Download" at bounding box center [260, 407] width 89 height 24
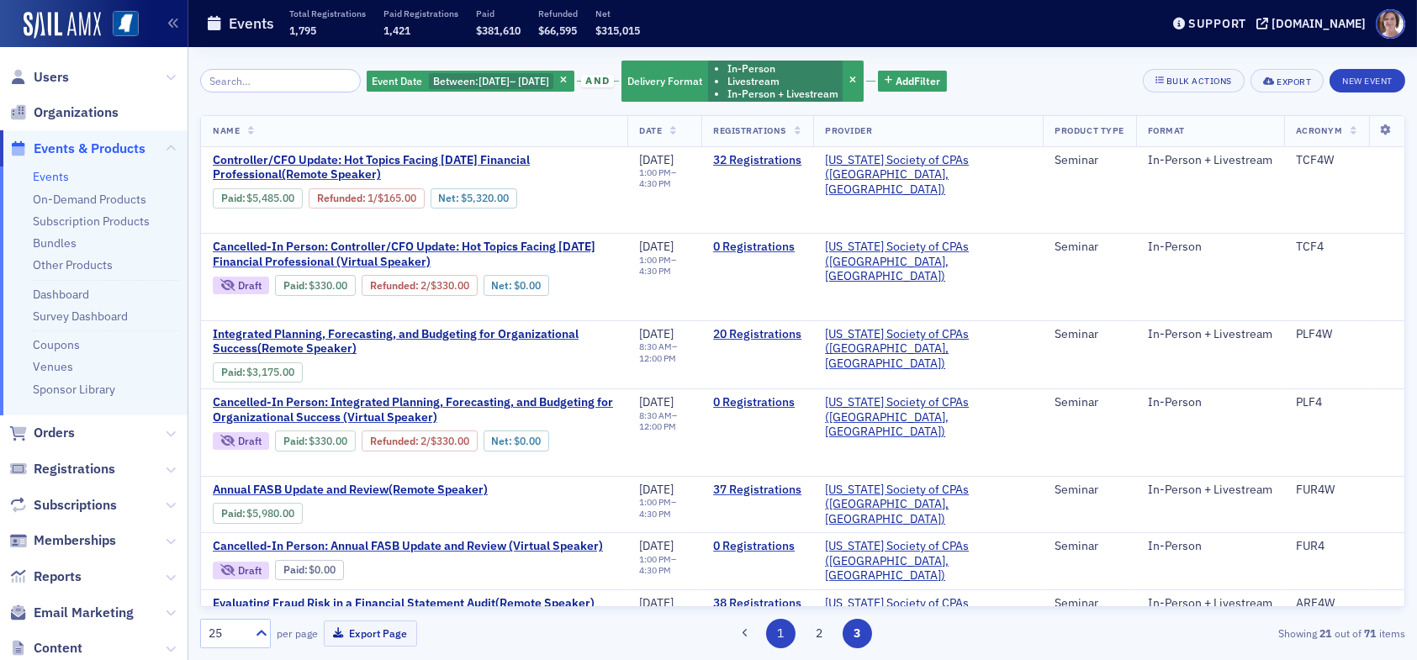
click at [790, 636] on button "1" at bounding box center [780, 633] width 29 height 29
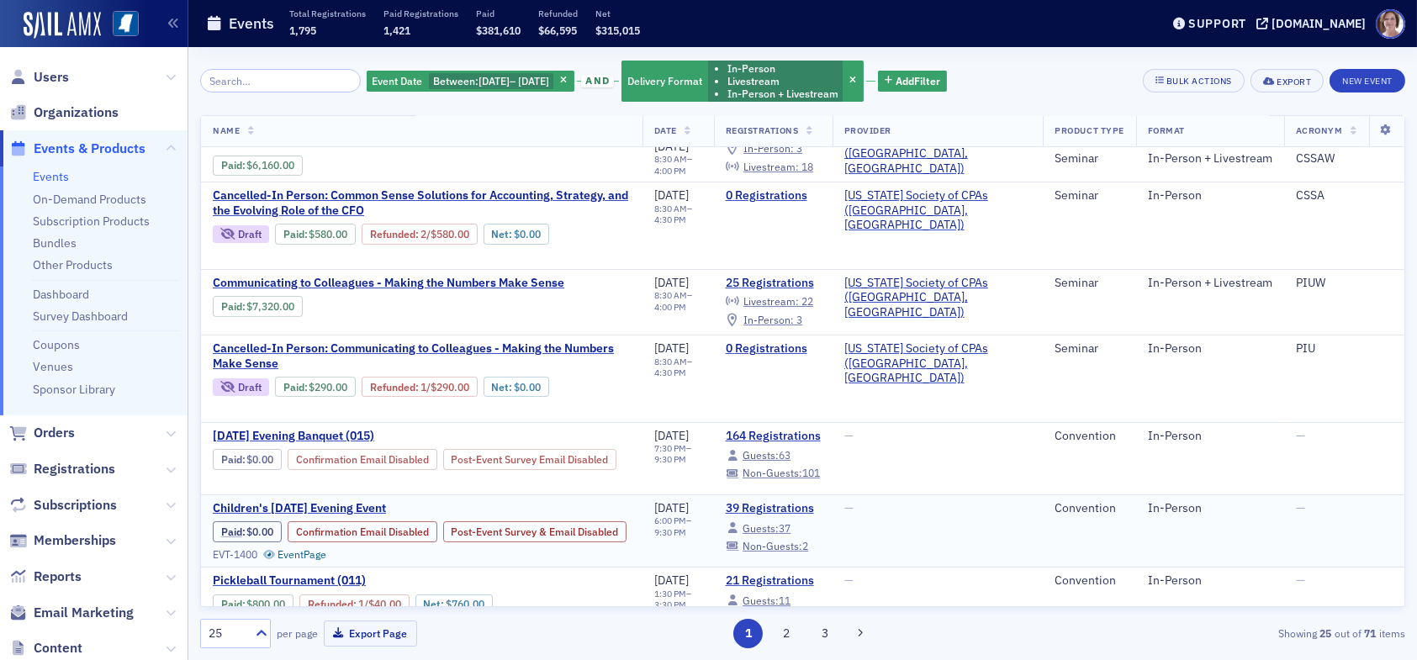
scroll to position [757, 0]
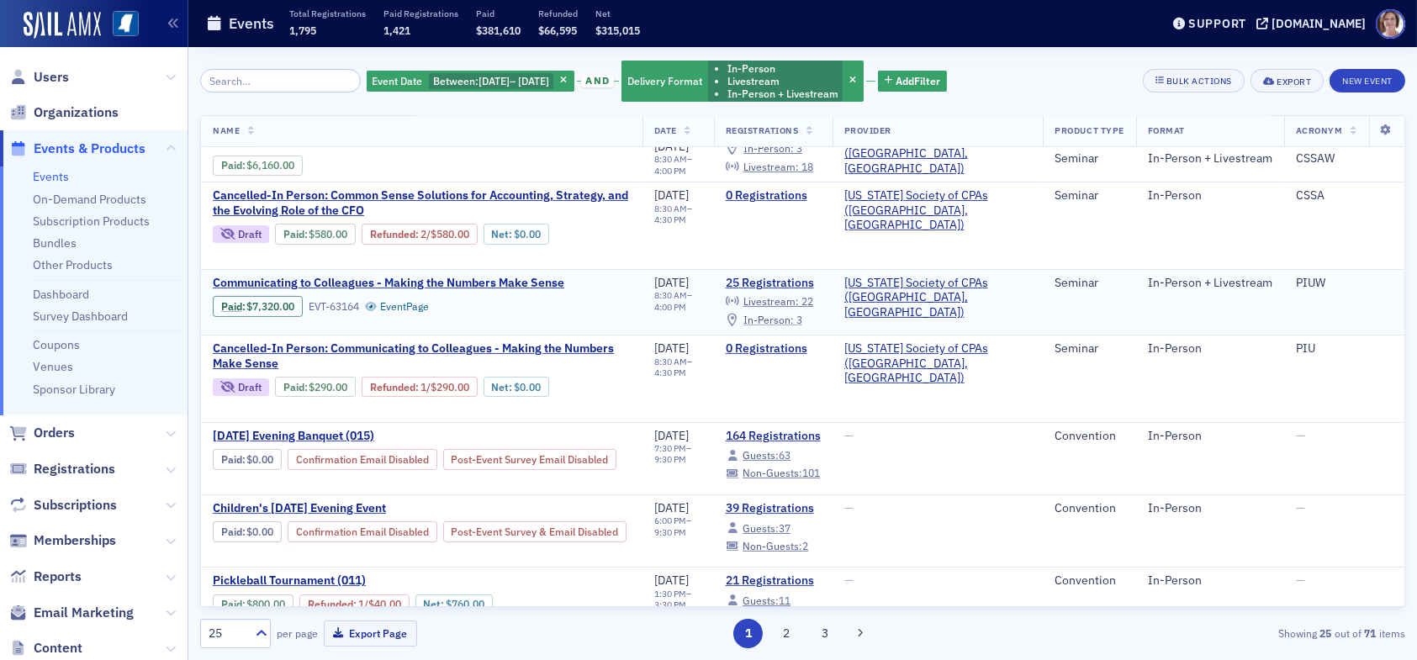
click at [794, 314] on span "In-Person :" at bounding box center [768, 319] width 50 height 13
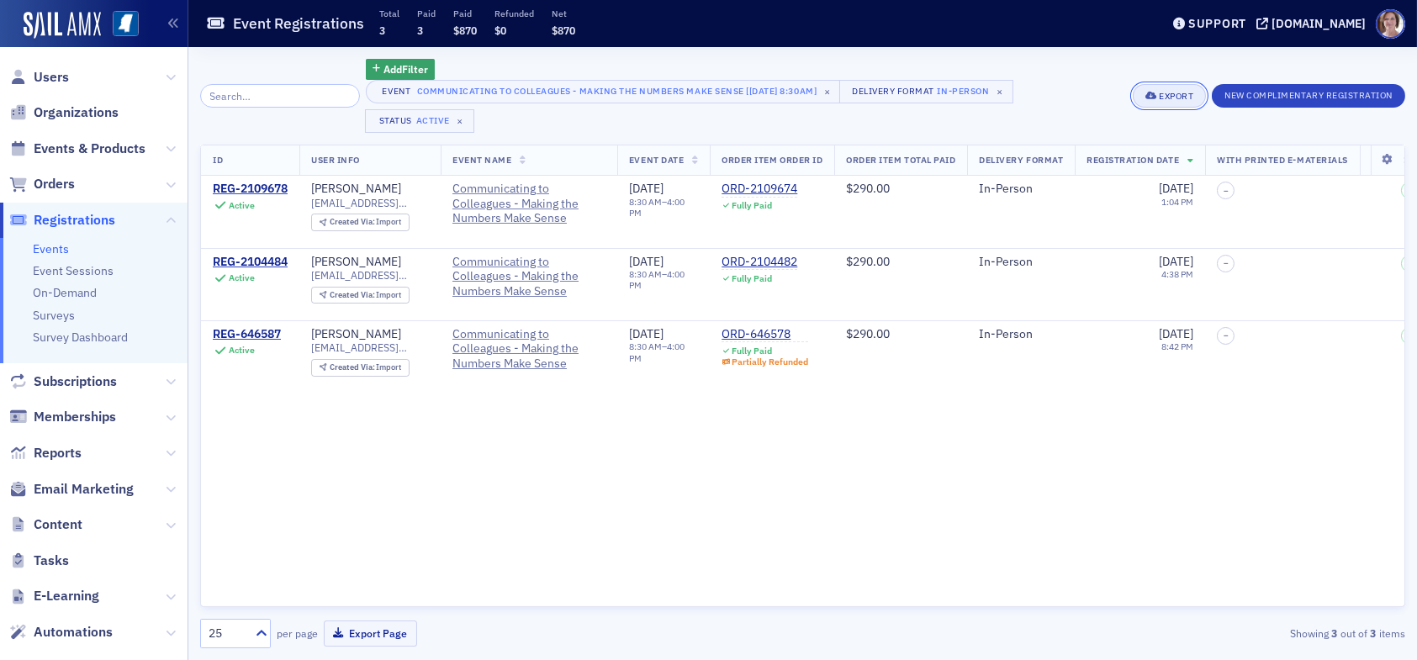
click at [1164, 92] on div "Export" at bounding box center [1175, 96] width 34 height 9
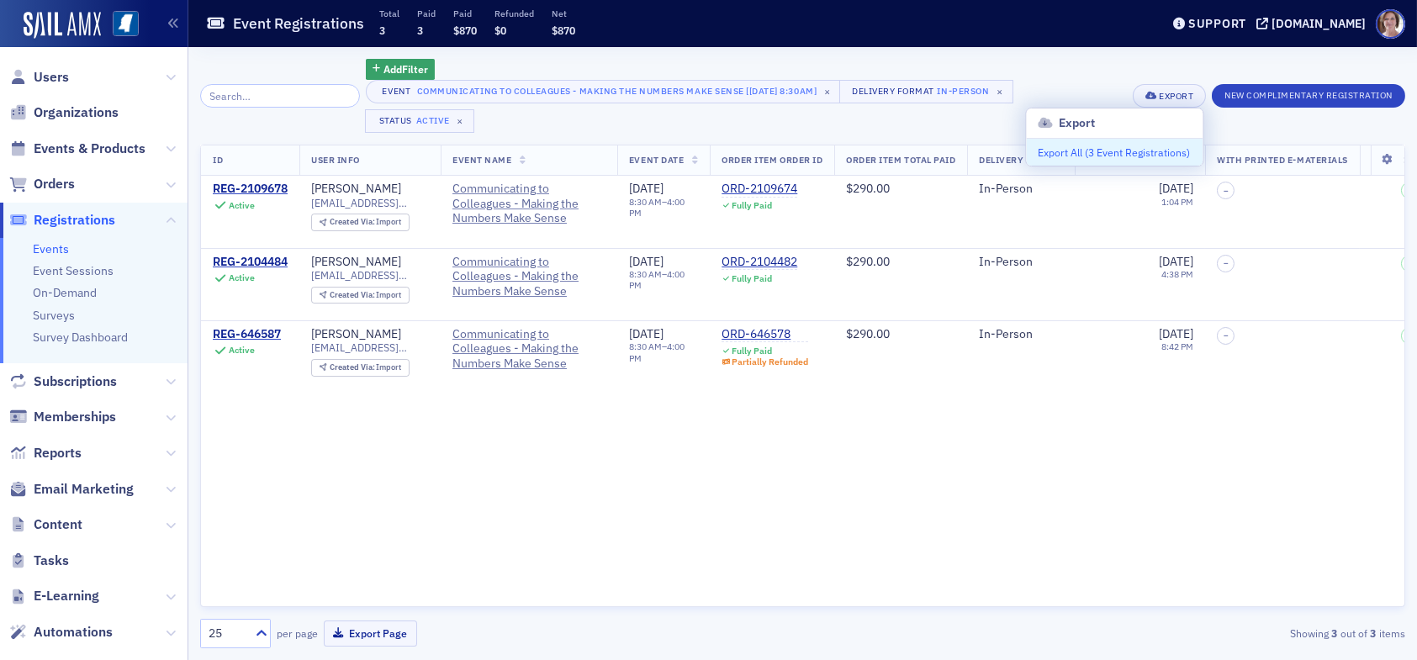
click at [1078, 150] on button "Export All ( 3 Event Registrations )" at bounding box center [1114, 152] width 177 height 27
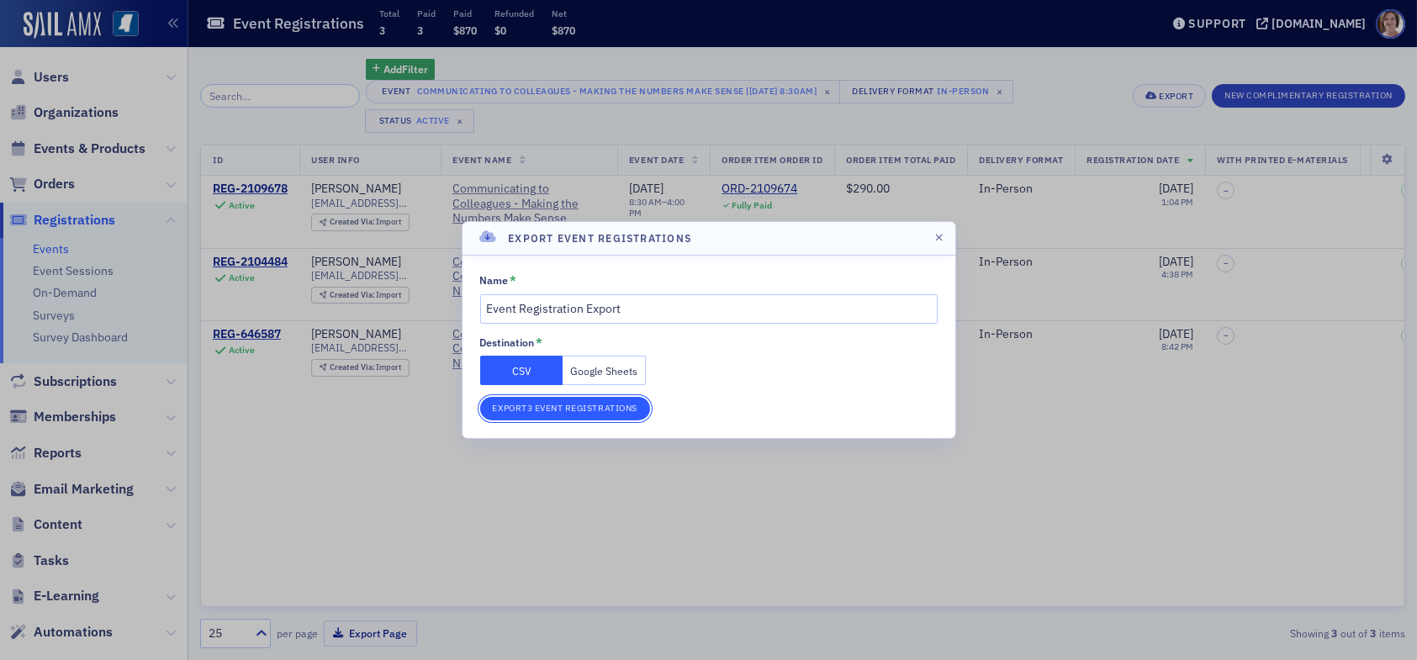
click at [562, 408] on button "Export 3 Event Registrations" at bounding box center [565, 409] width 170 height 24
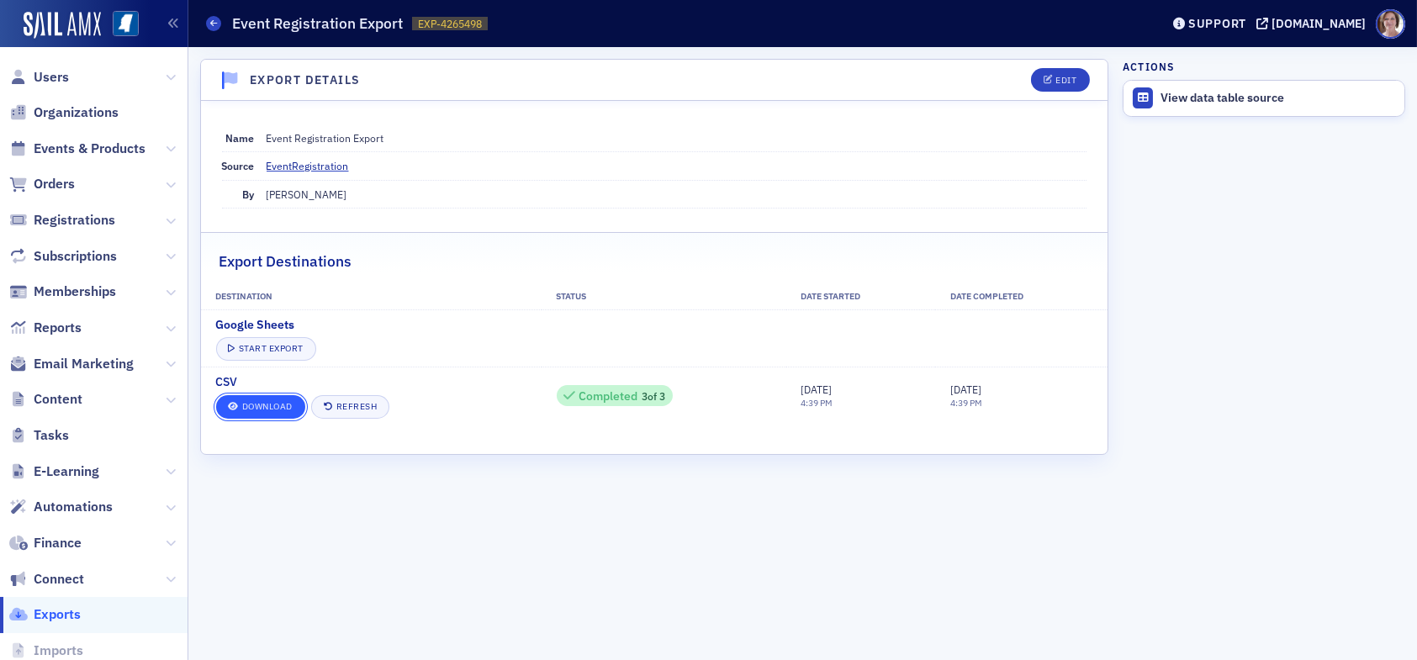
click at [271, 406] on link "Download" at bounding box center [260, 407] width 89 height 24
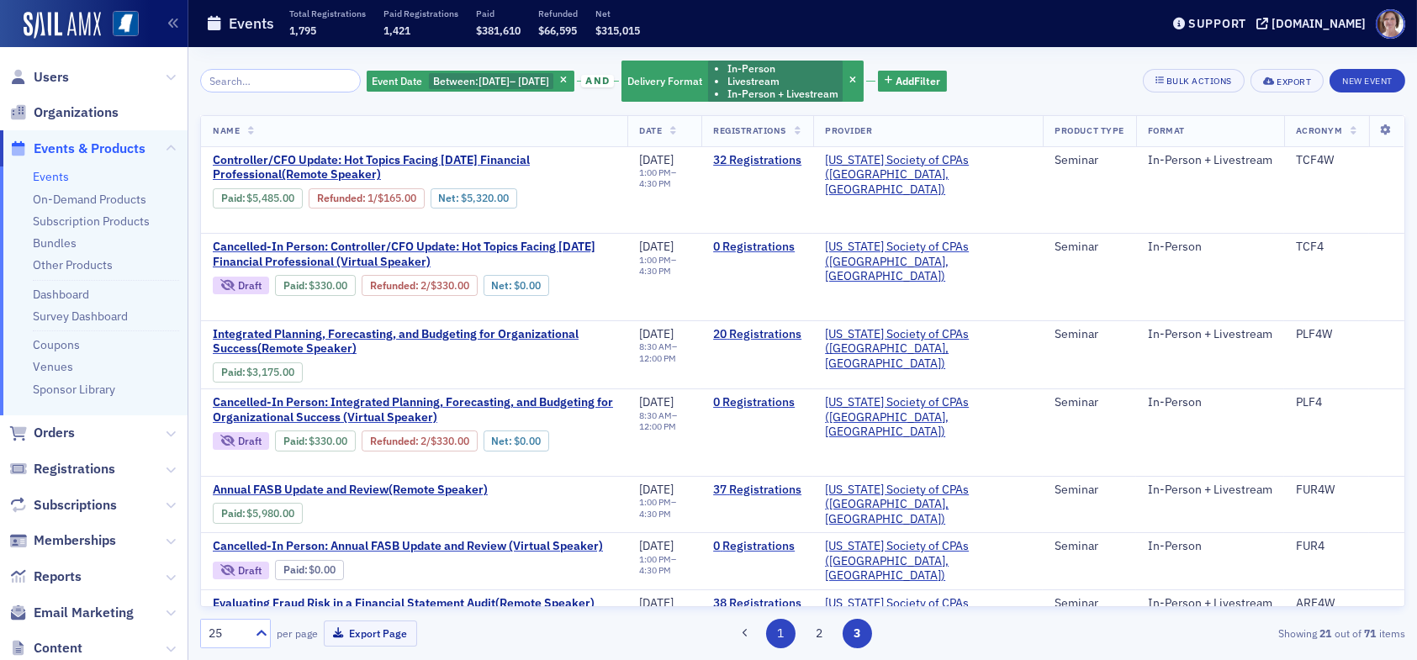
click at [781, 636] on button "1" at bounding box center [780, 633] width 29 height 29
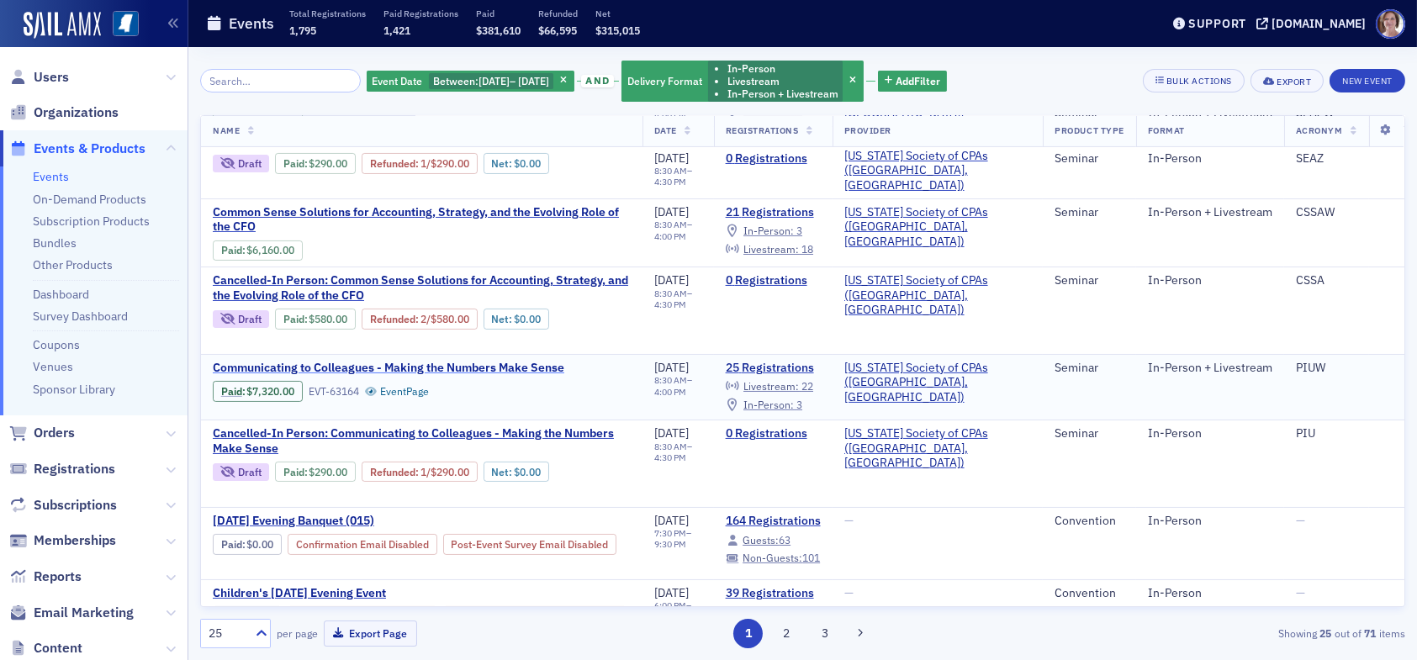
scroll to position [673, 0]
click at [799, 378] on span "Livestream :" at bounding box center [770, 384] width 55 height 13
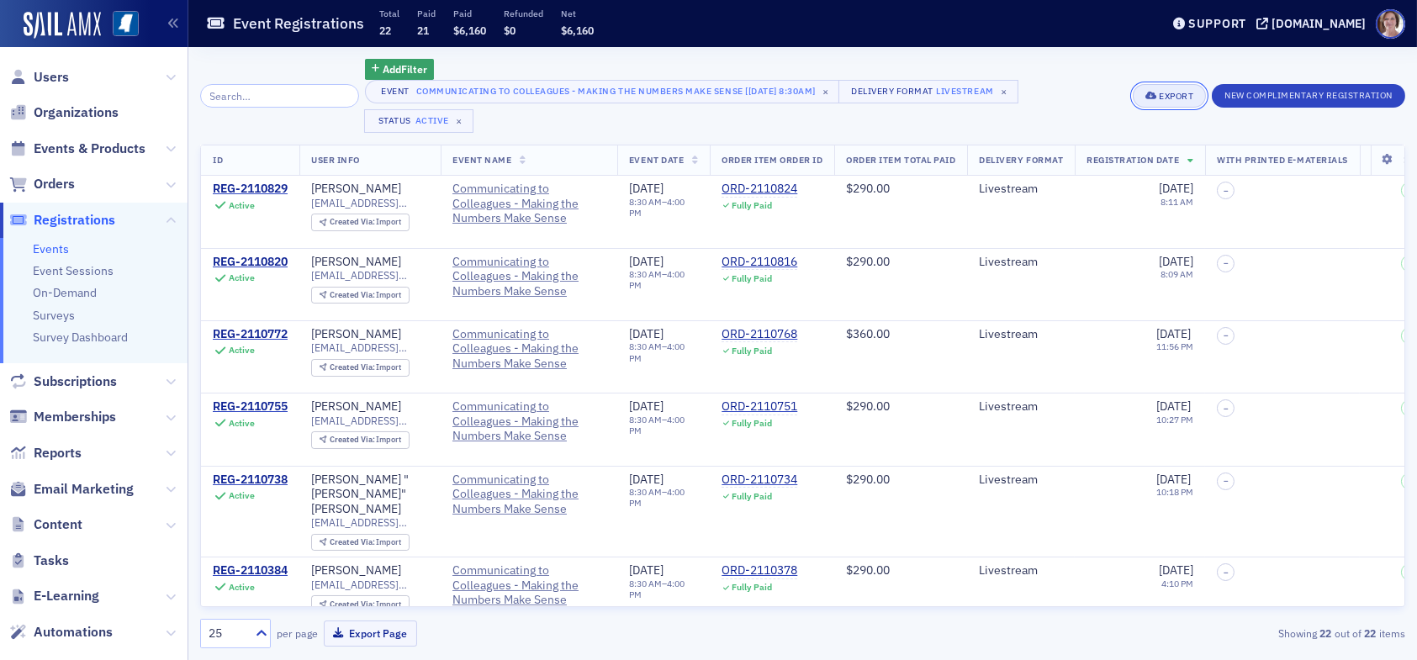
click at [1158, 97] on div "Export" at bounding box center [1175, 96] width 34 height 9
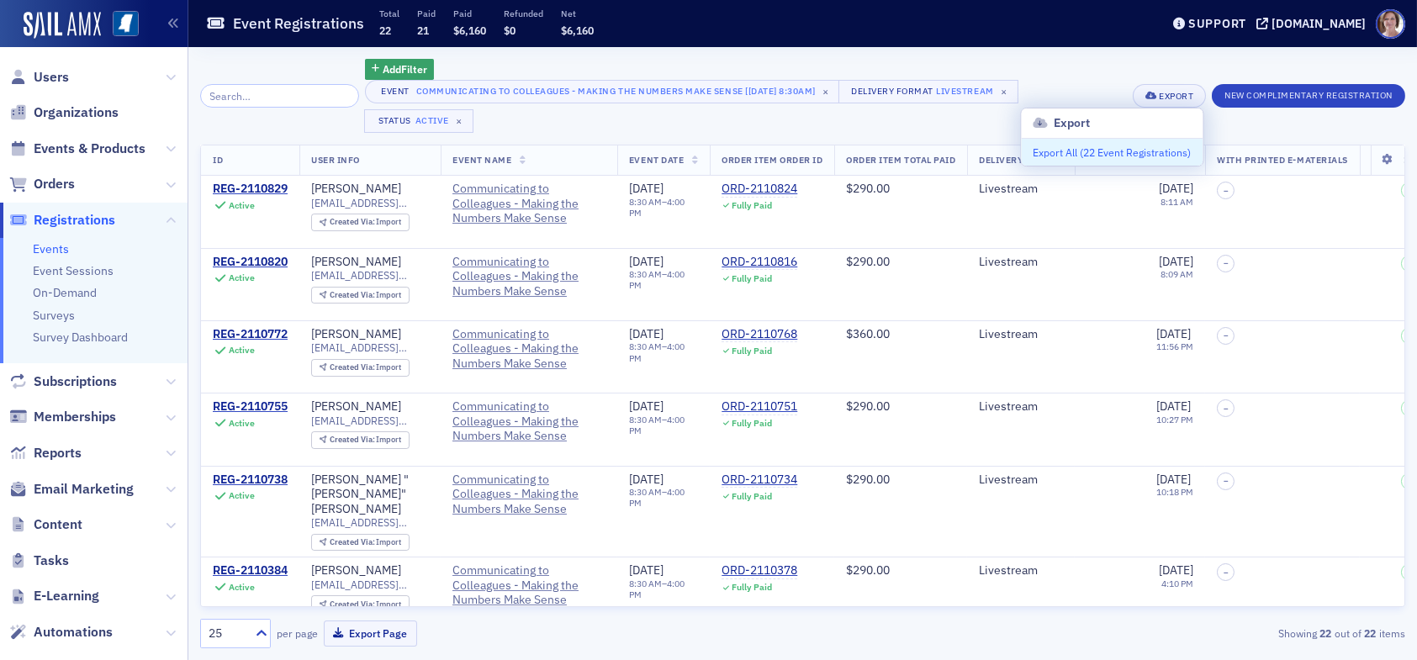
click at [1080, 156] on button "Export All ( 22 Event Registrations )" at bounding box center [1112, 152] width 182 height 27
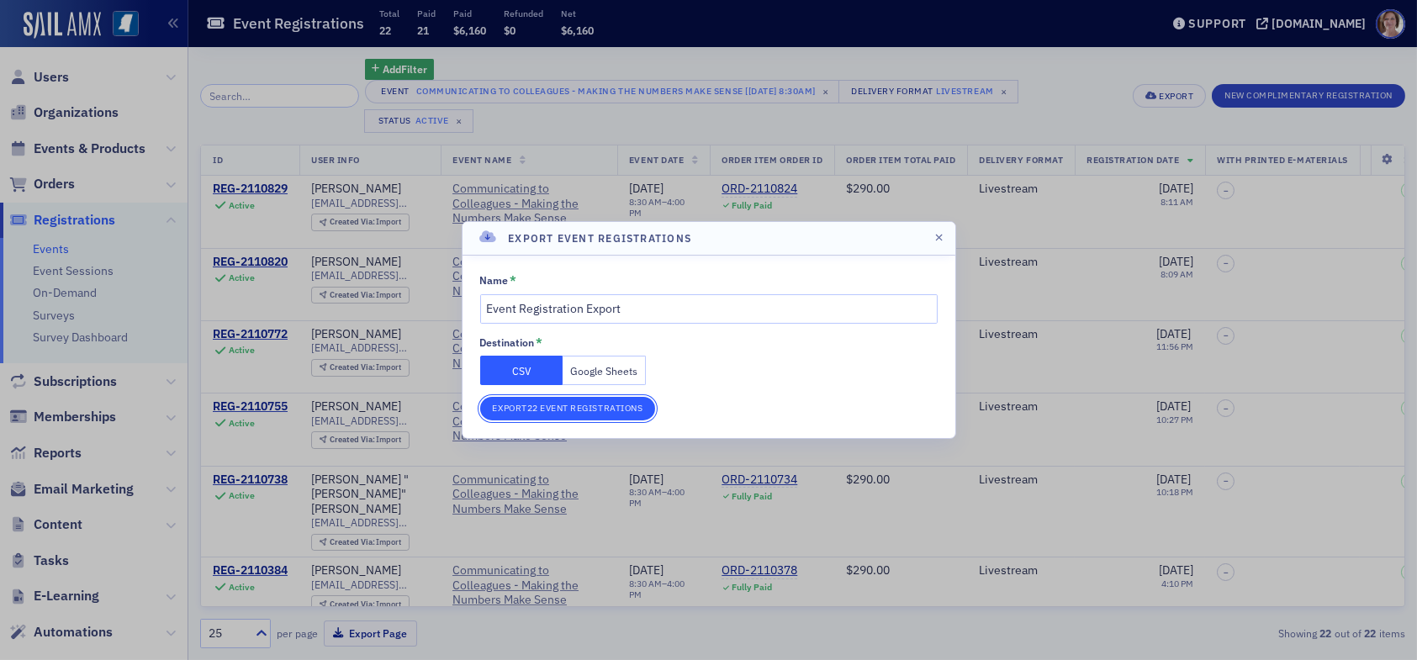
click at [585, 409] on button "Export 22 Event Registrations" at bounding box center [568, 409] width 176 height 24
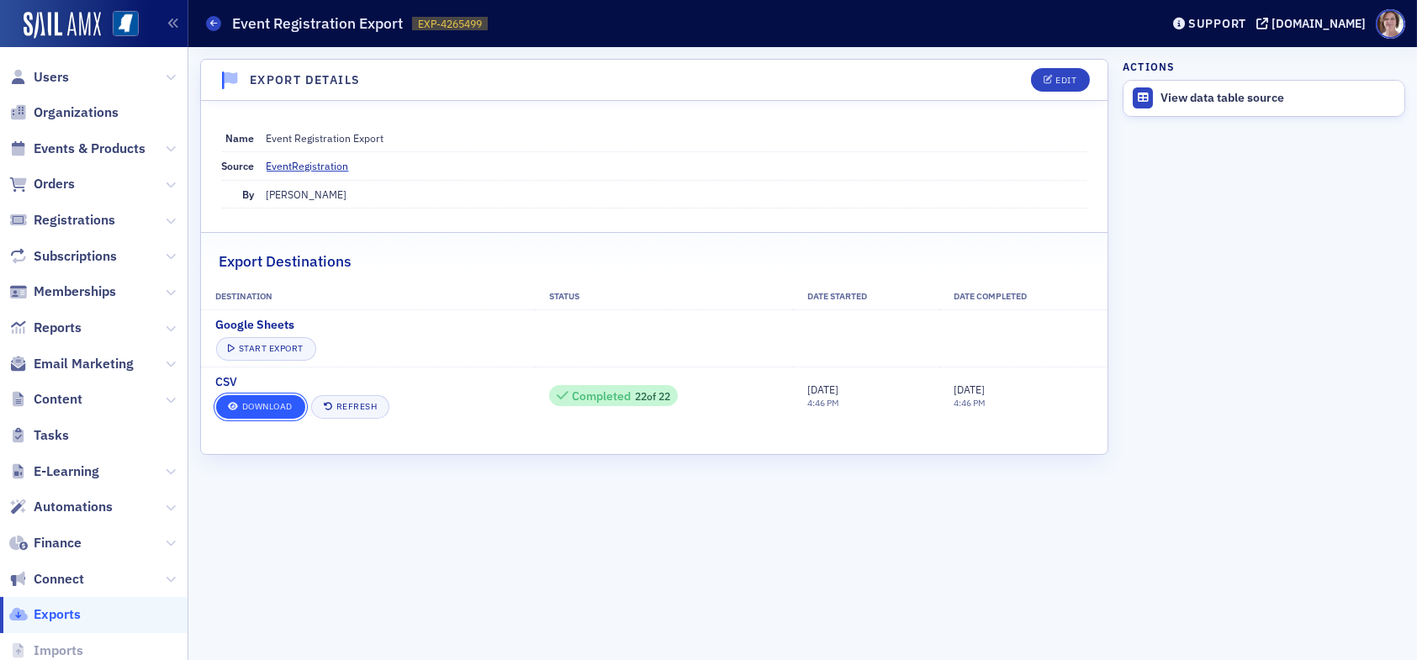
click at [279, 404] on link "Download" at bounding box center [260, 407] width 89 height 24
click at [290, 403] on link "Download" at bounding box center [260, 407] width 89 height 24
